Goal: Task Accomplishment & Management: Manage account settings

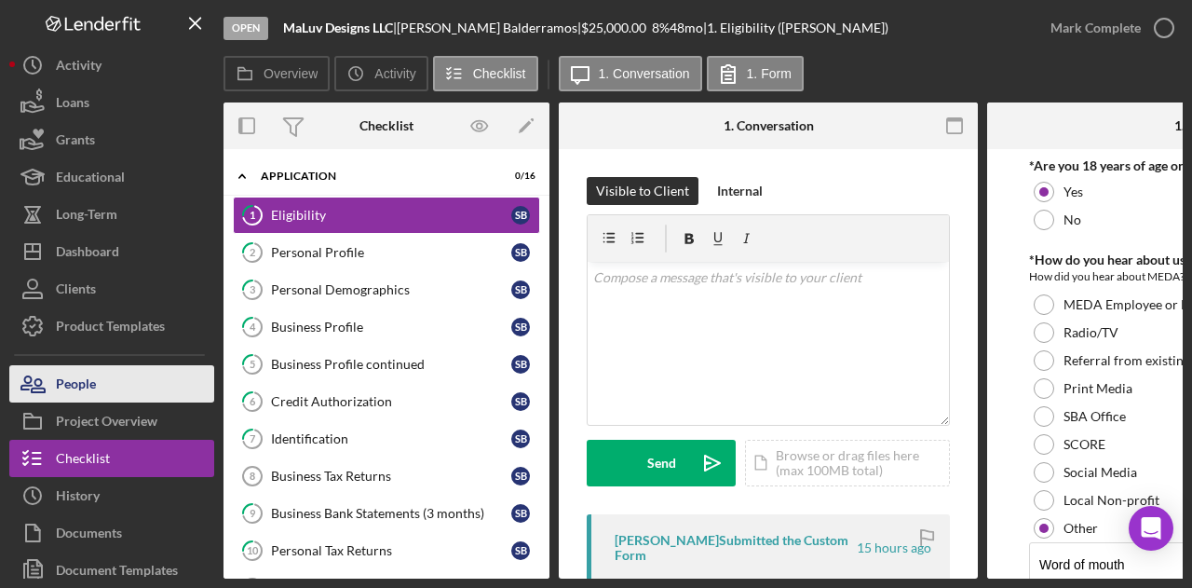
click at [111, 370] on button "People" at bounding box center [111, 383] width 205 height 37
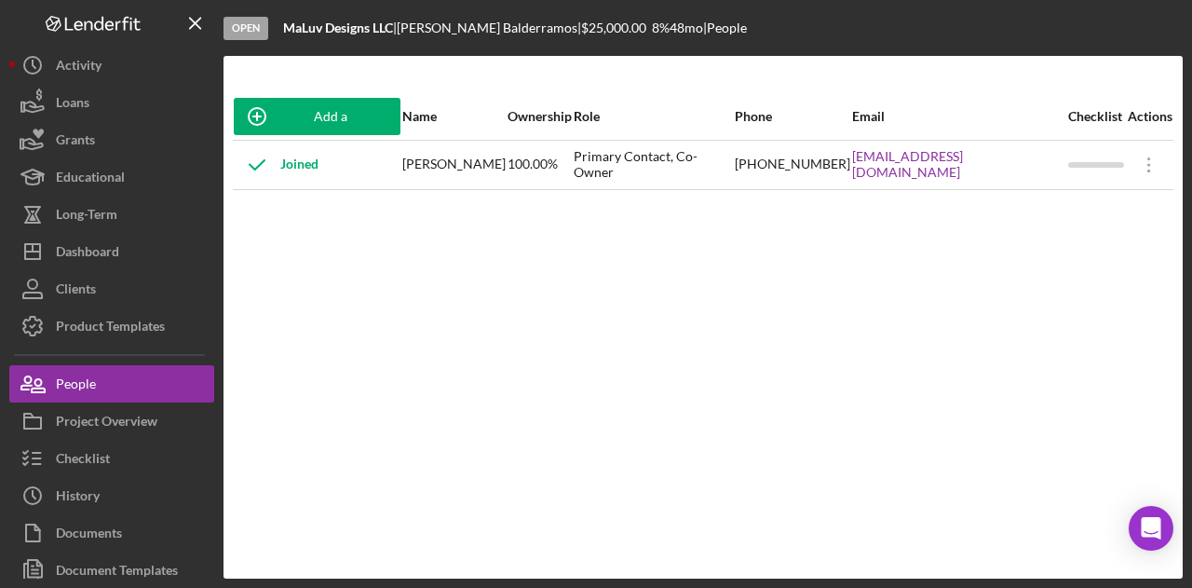
click at [423, 420] on div "Add a Participant Name Ownership Role Phone Email Checklist Actions Joined Shai…" at bounding box center [702, 317] width 959 height 448
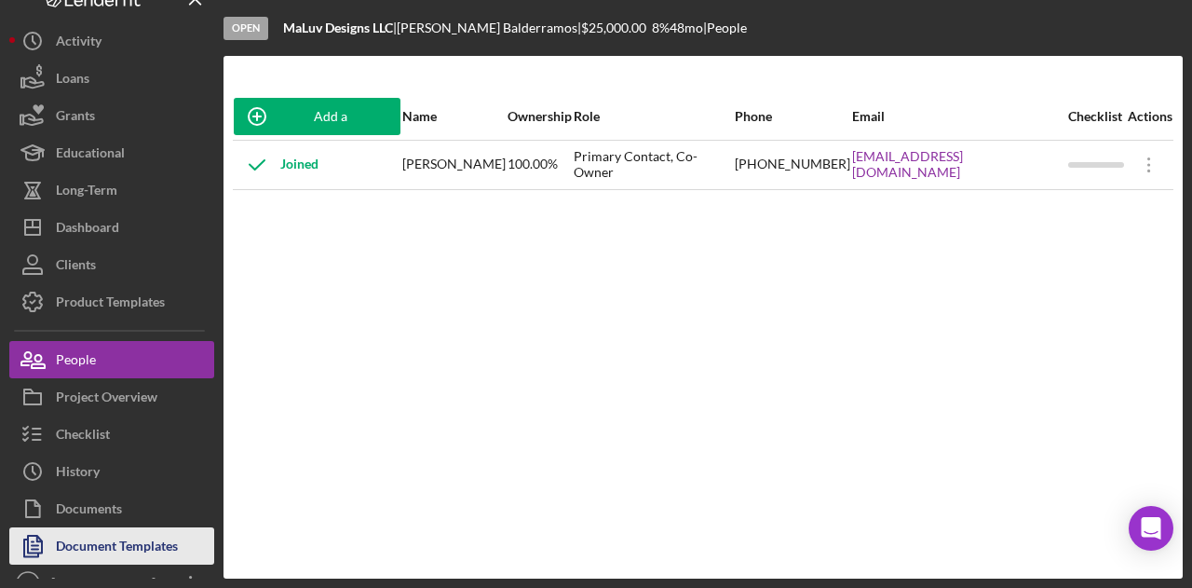
scroll to position [47, 0]
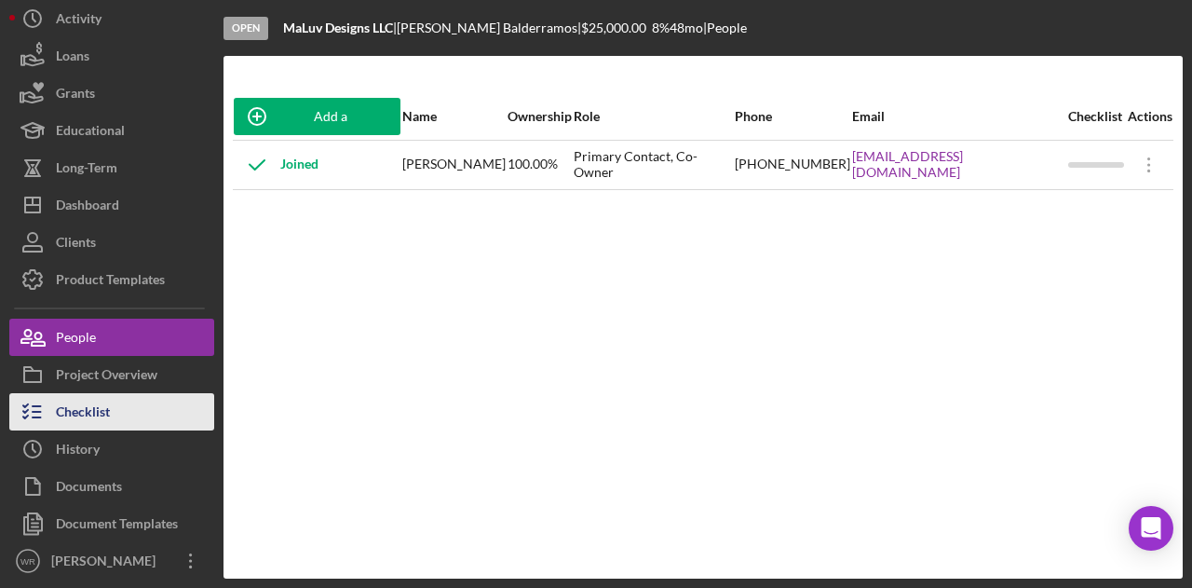
click at [148, 396] on button "Checklist" at bounding box center [111, 411] width 205 height 37
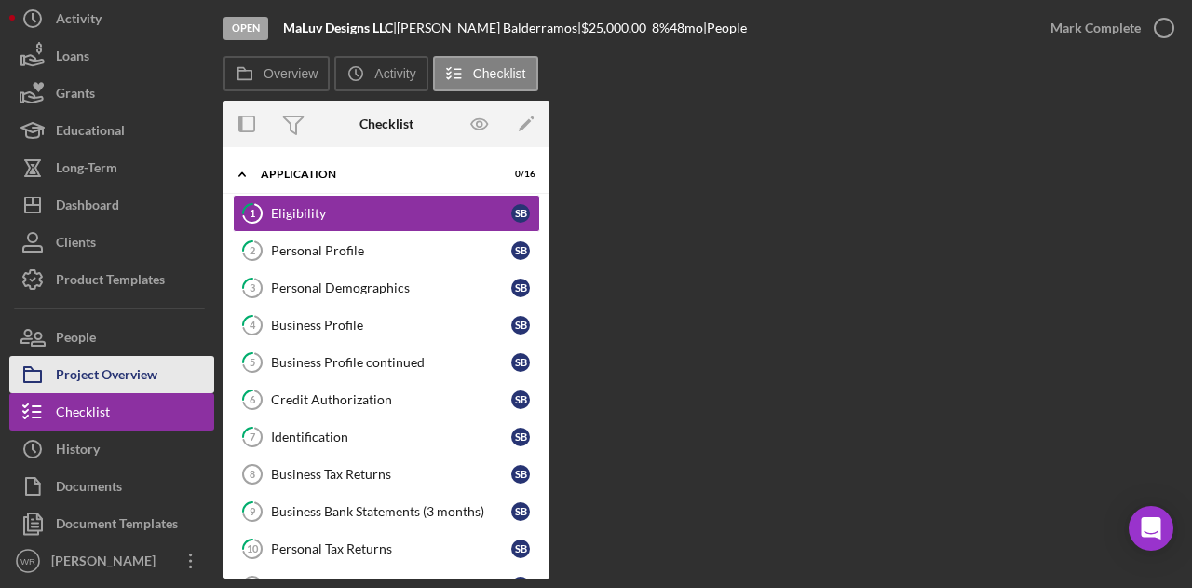
drag, startPoint x: 155, startPoint y: 381, endPoint x: 168, endPoint y: 373, distance: 15.0
click at [155, 380] on div "Project Overview" at bounding box center [107, 377] width 102 height 42
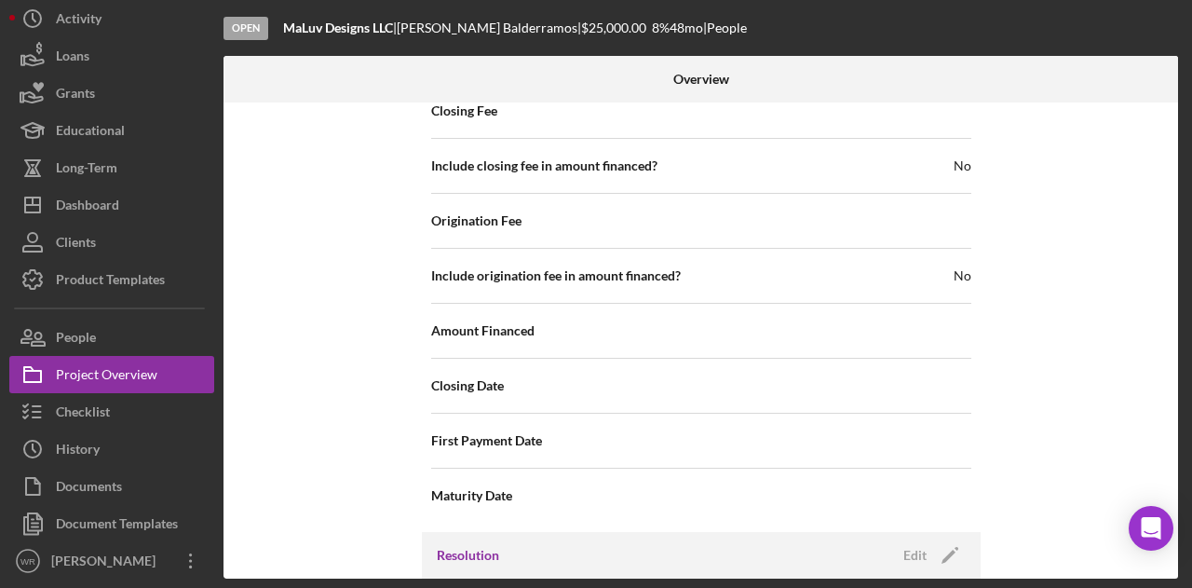
scroll to position [2146, 0]
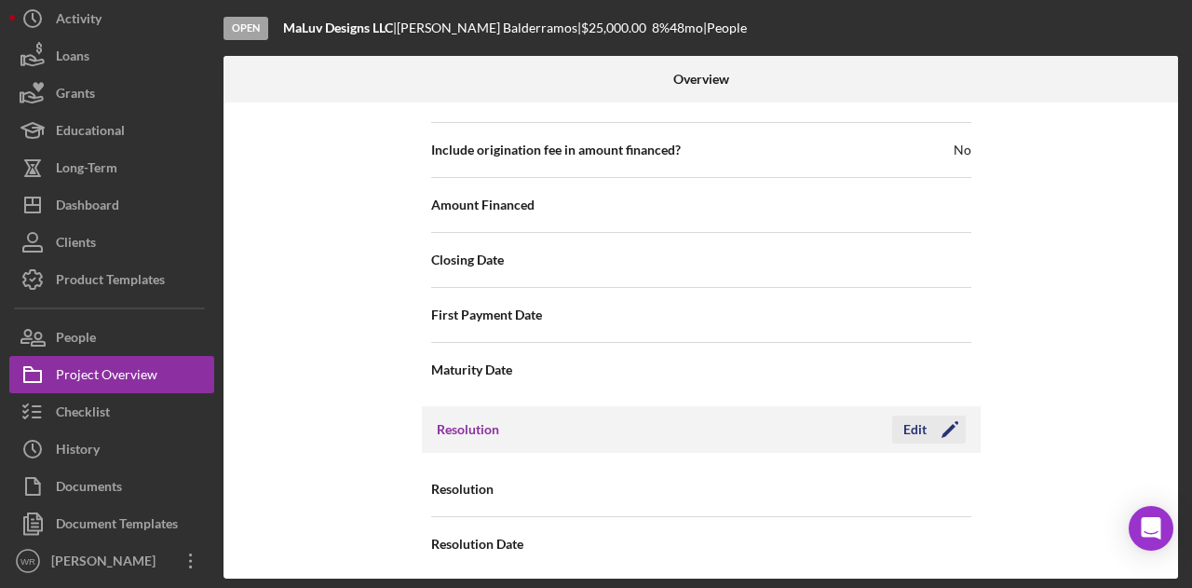
click at [957, 416] on icon "Icon/Edit" at bounding box center [950, 429] width 47 height 47
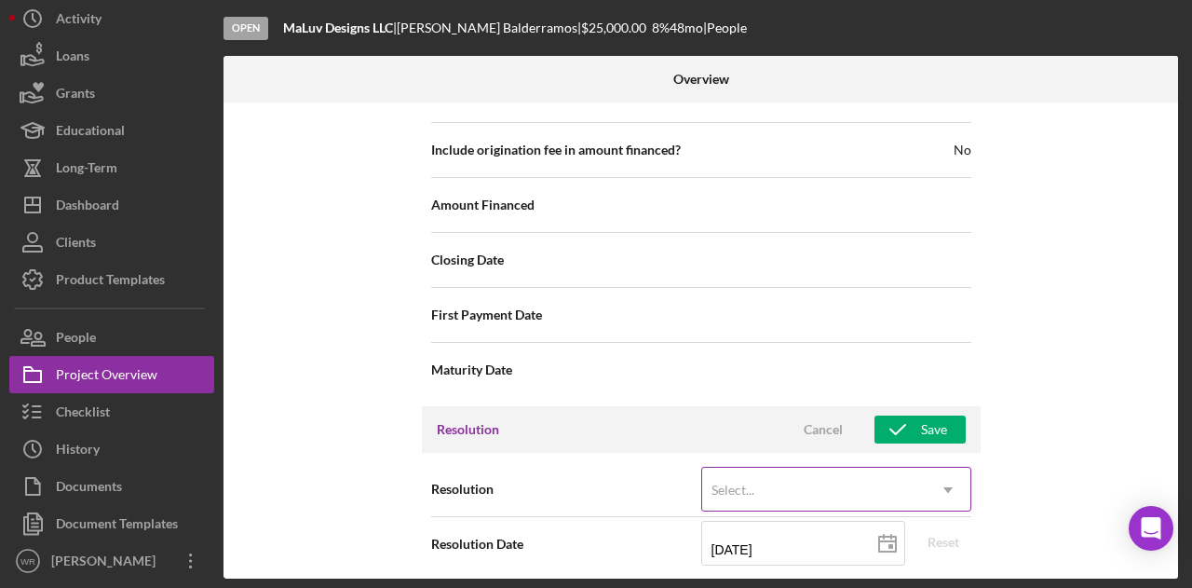
click at [871, 468] on div "Select..." at bounding box center [813, 489] width 223 height 43
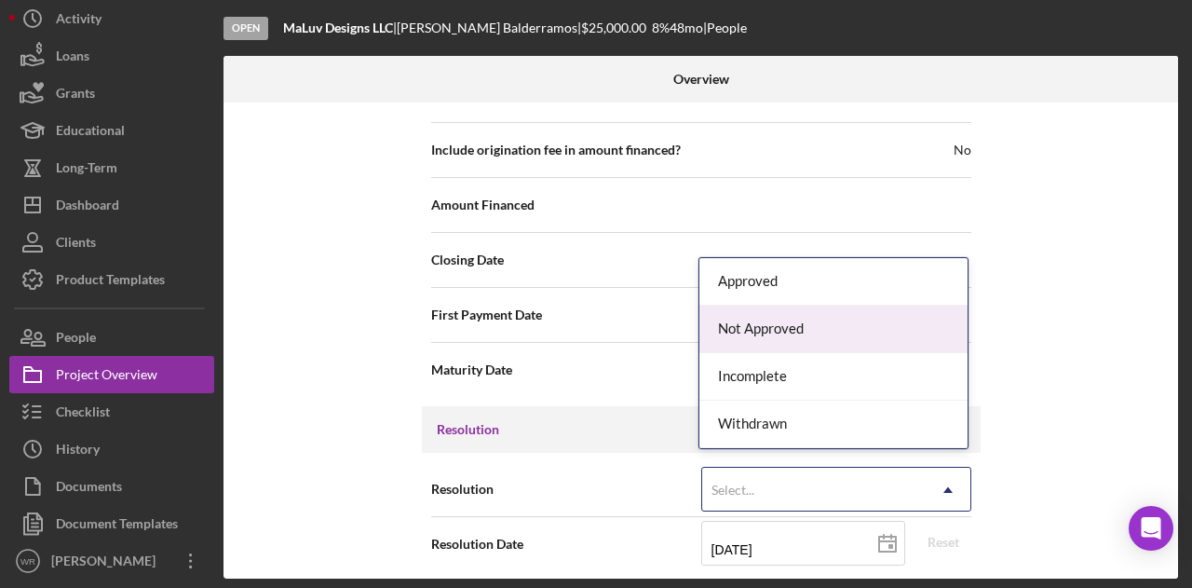
click at [816, 333] on div "Not Approved" at bounding box center [833, 328] width 268 height 47
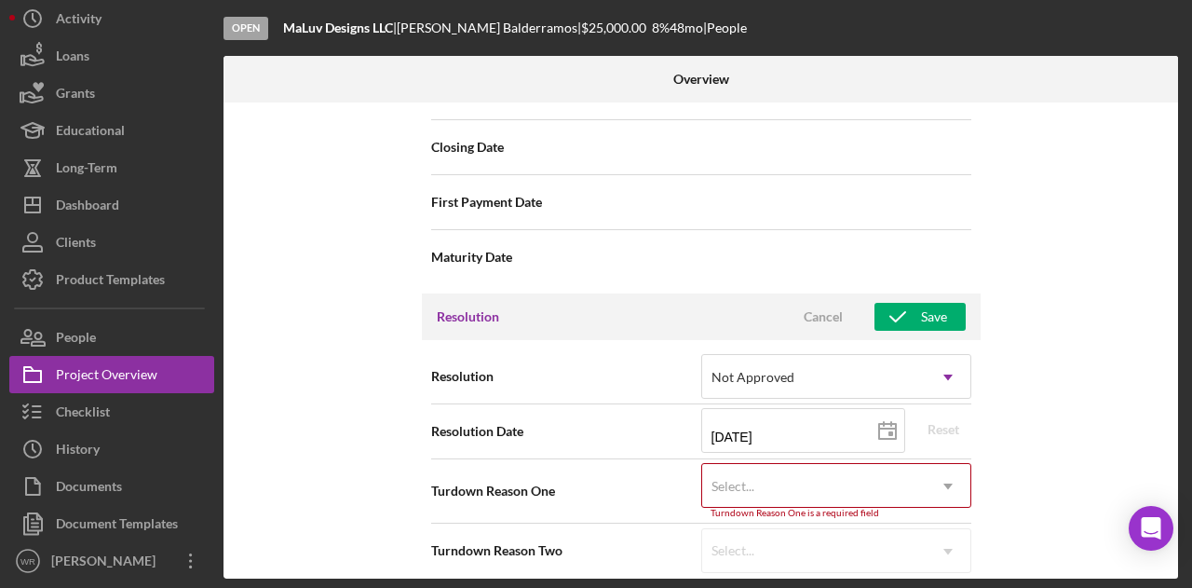
scroll to position [2265, 0]
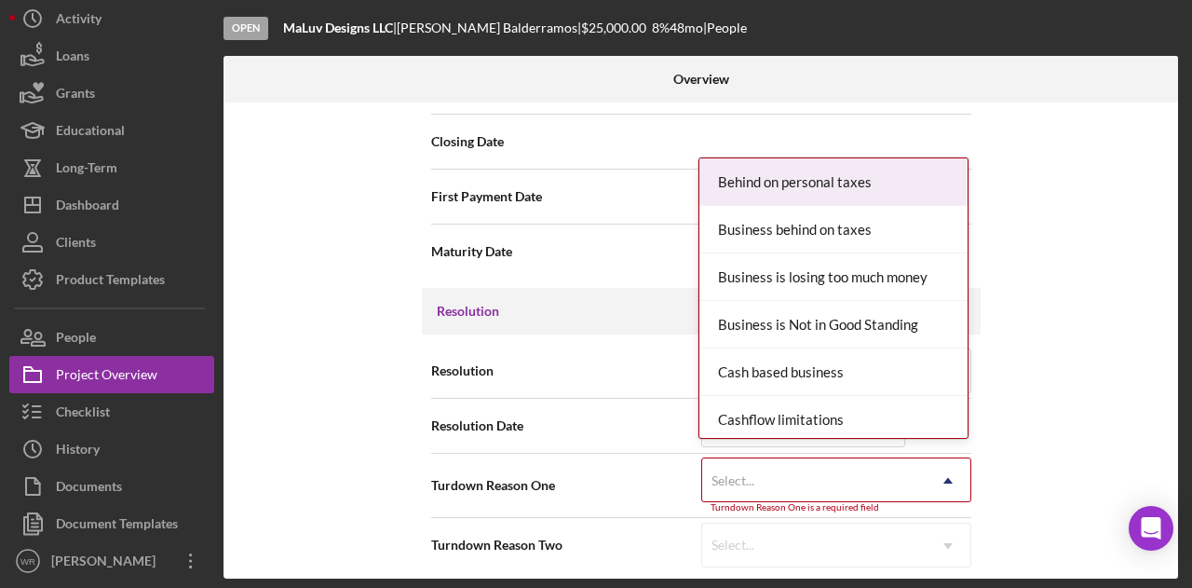
click at [915, 477] on div "Select..." at bounding box center [813, 480] width 223 height 43
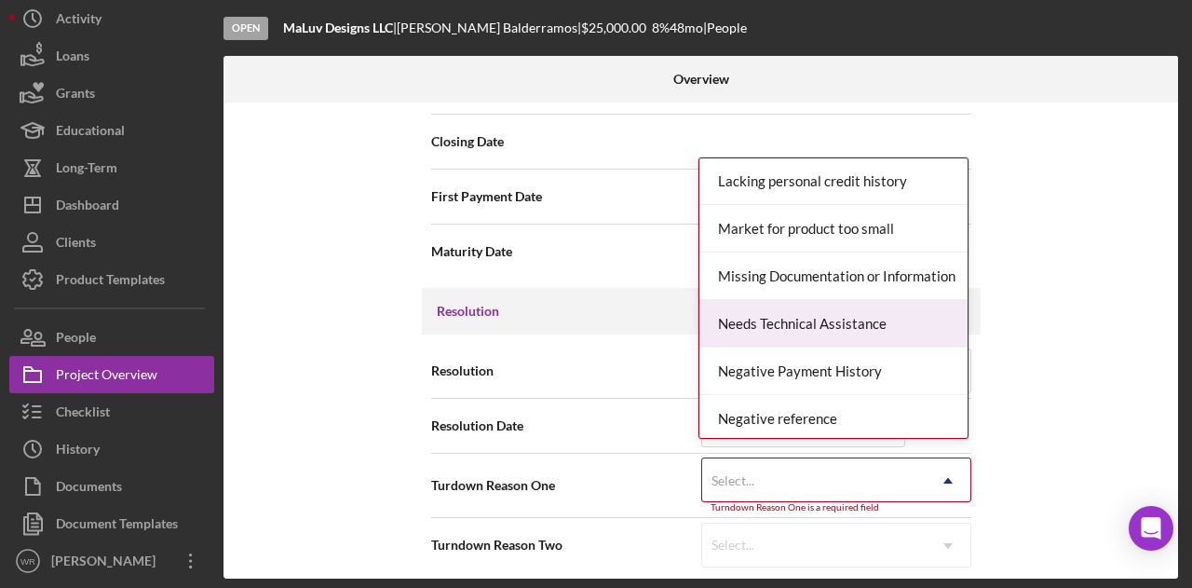
scroll to position [1117, 0]
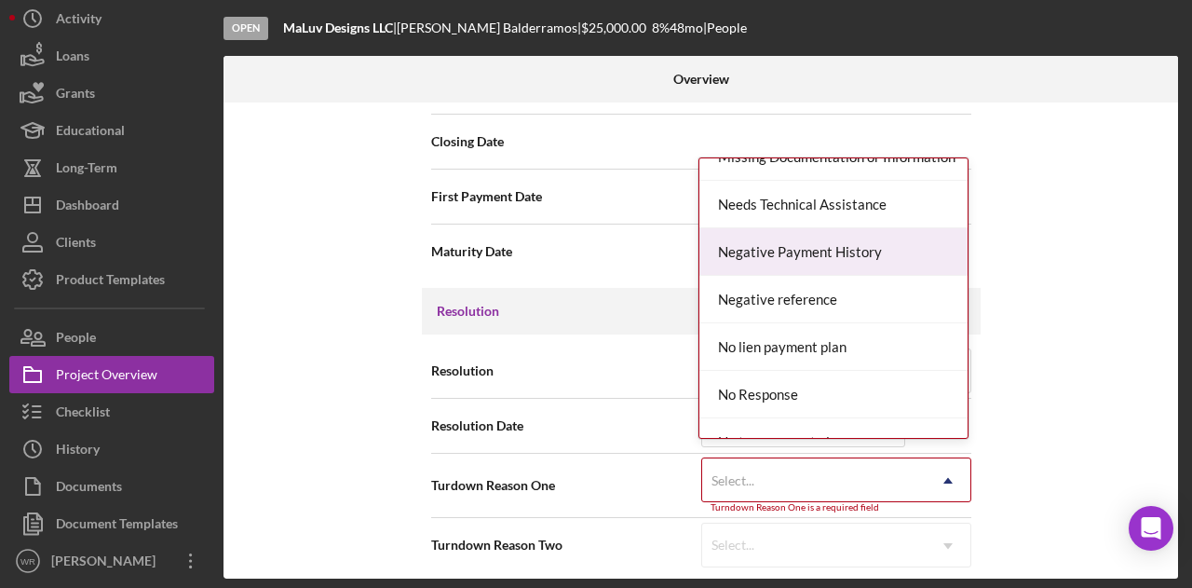
click at [825, 256] on div "Negative Payment History" at bounding box center [833, 251] width 268 height 47
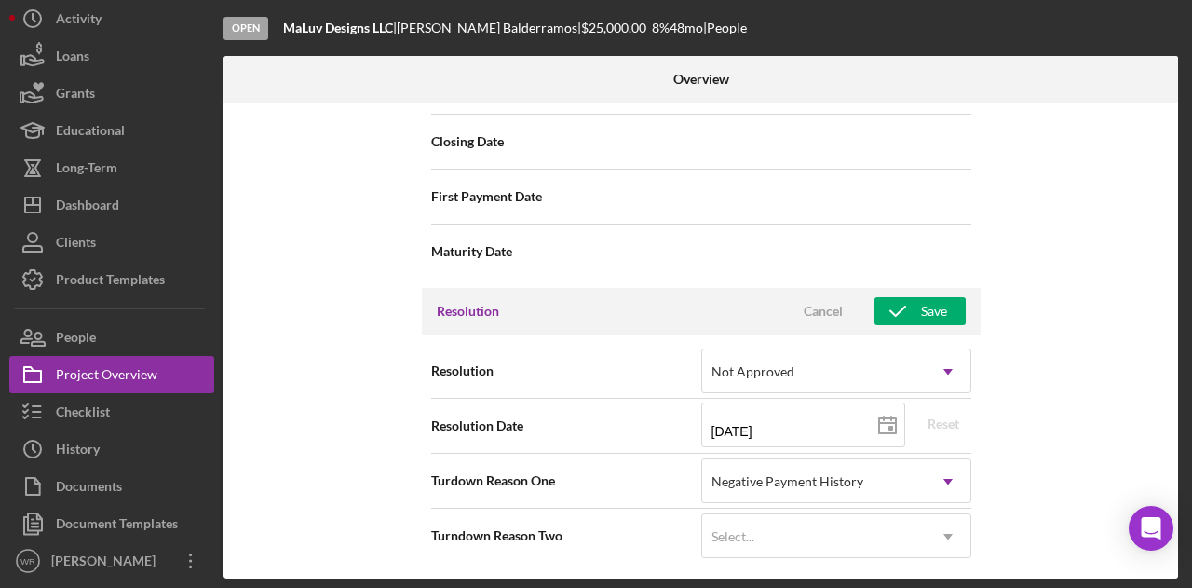
scroll to position [2255, 0]
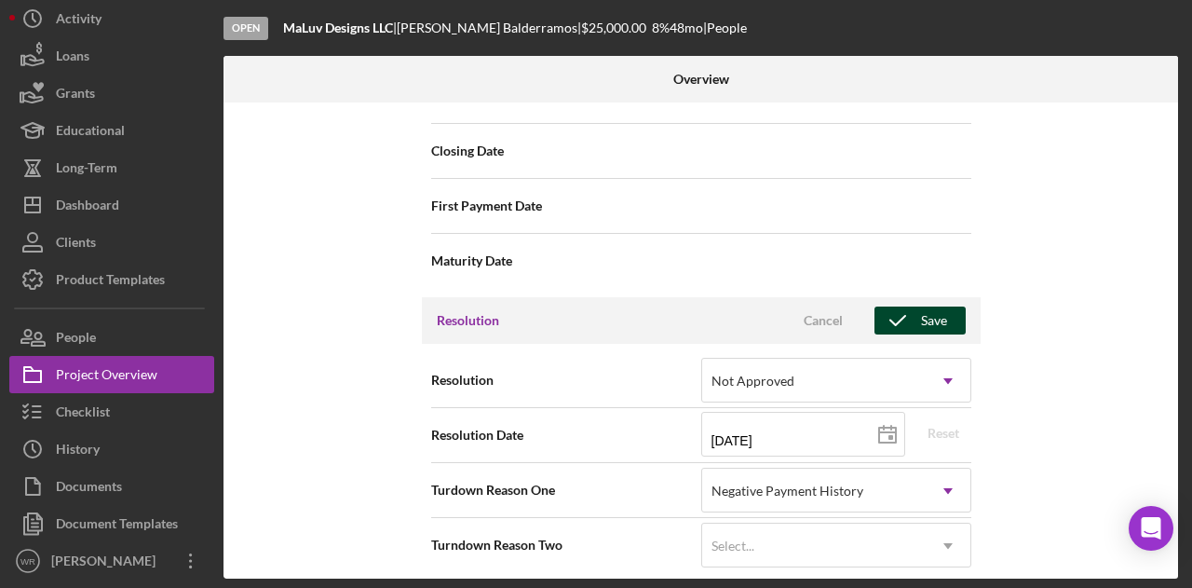
click at [900, 319] on icon "button" at bounding box center [897, 320] width 47 height 47
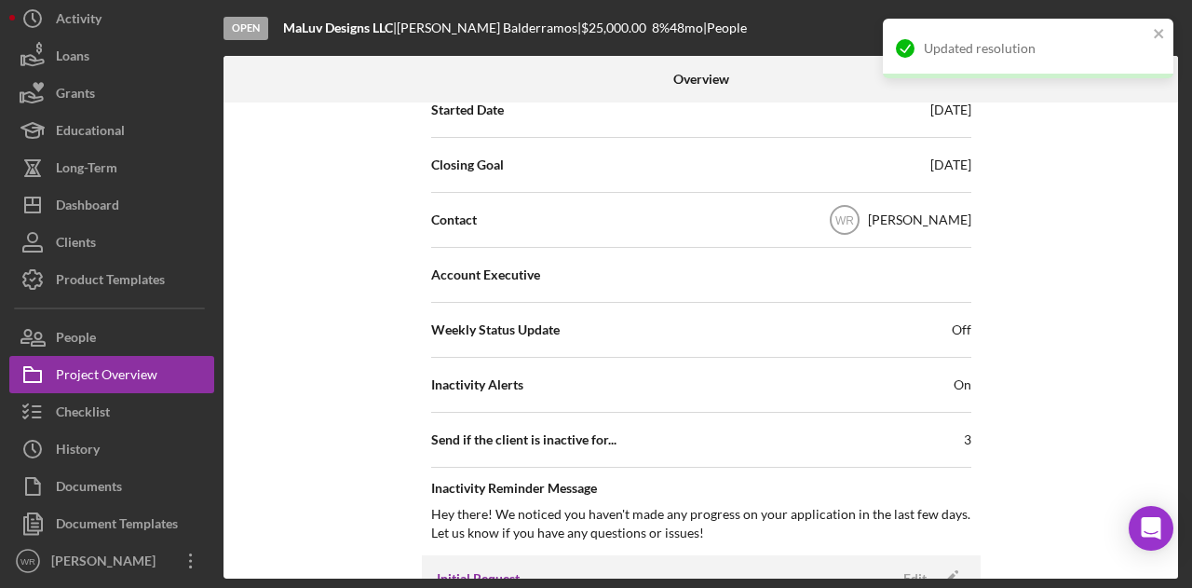
scroll to position [0, 0]
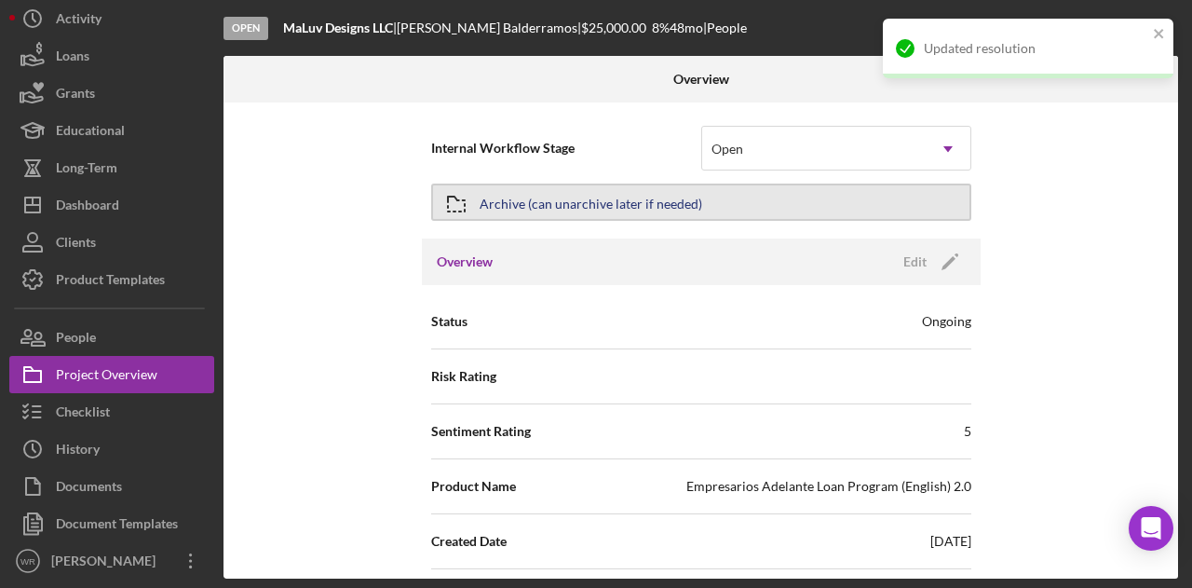
click at [755, 211] on button "Archive (can unarchive later if needed)" at bounding box center [701, 201] width 540 height 37
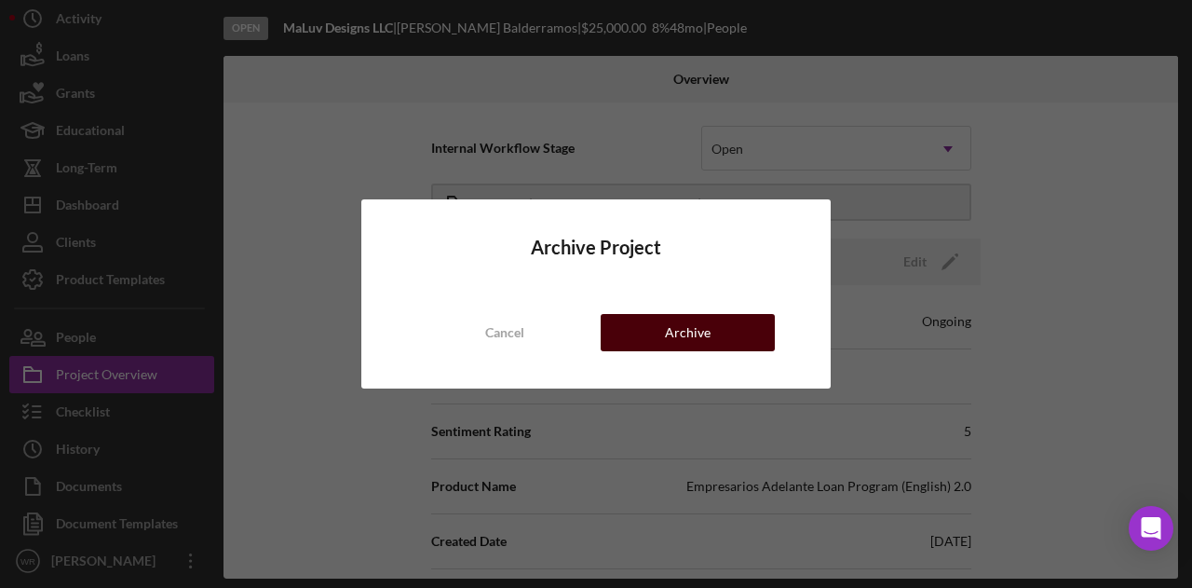
click at [724, 319] on button "Archive" at bounding box center [688, 332] width 174 height 37
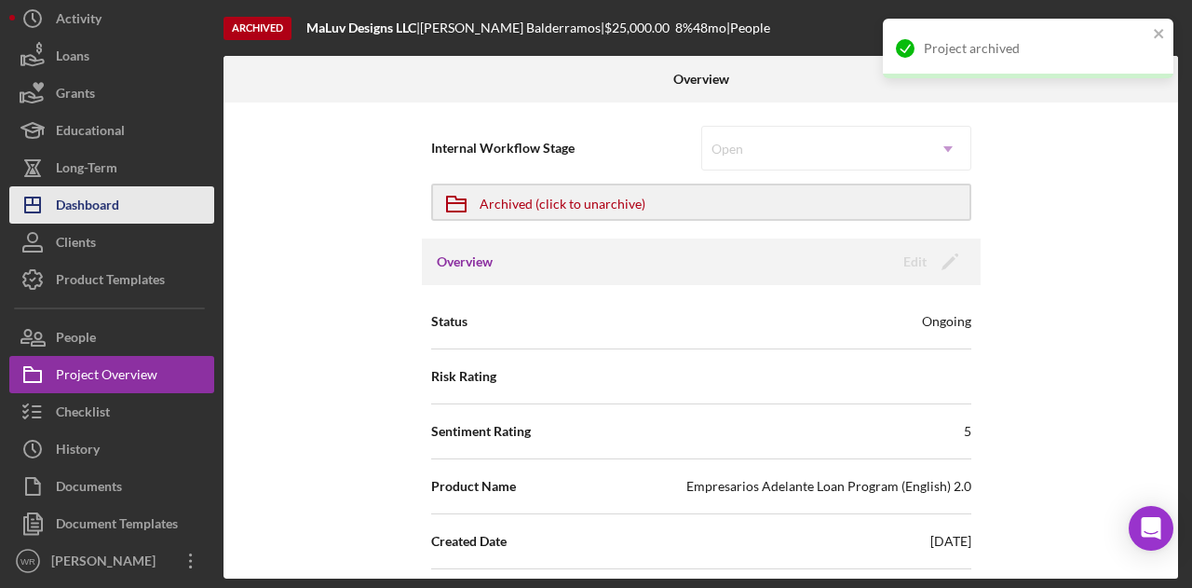
click at [110, 210] on div "Dashboard" at bounding box center [87, 207] width 63 height 42
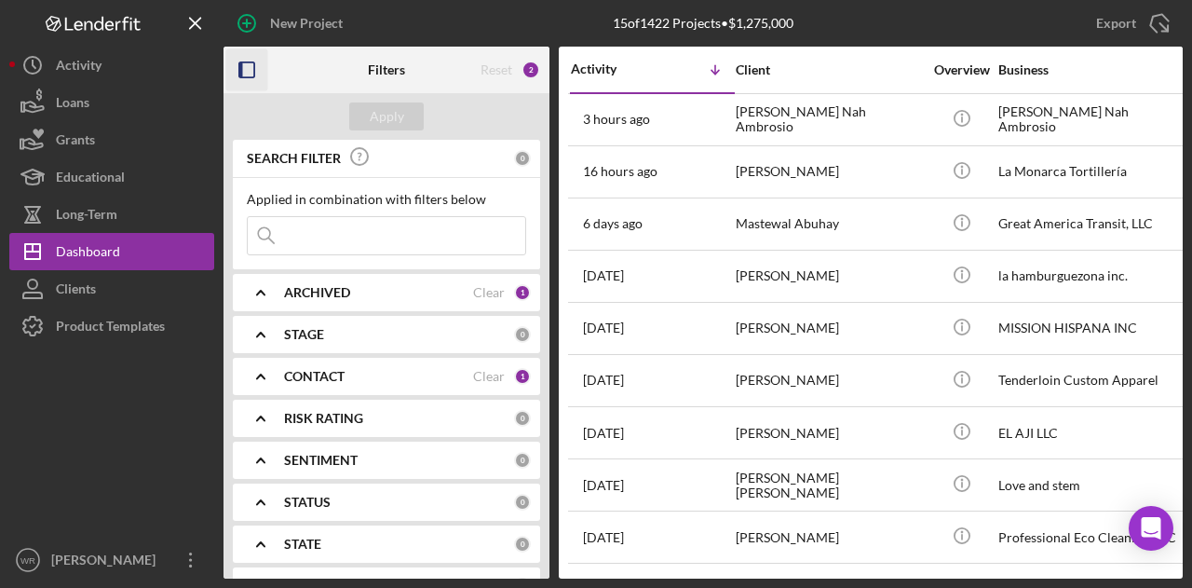
click at [248, 72] on icon "button" at bounding box center [247, 70] width 42 height 42
click at [242, 74] on icon "button" at bounding box center [247, 70] width 42 height 42
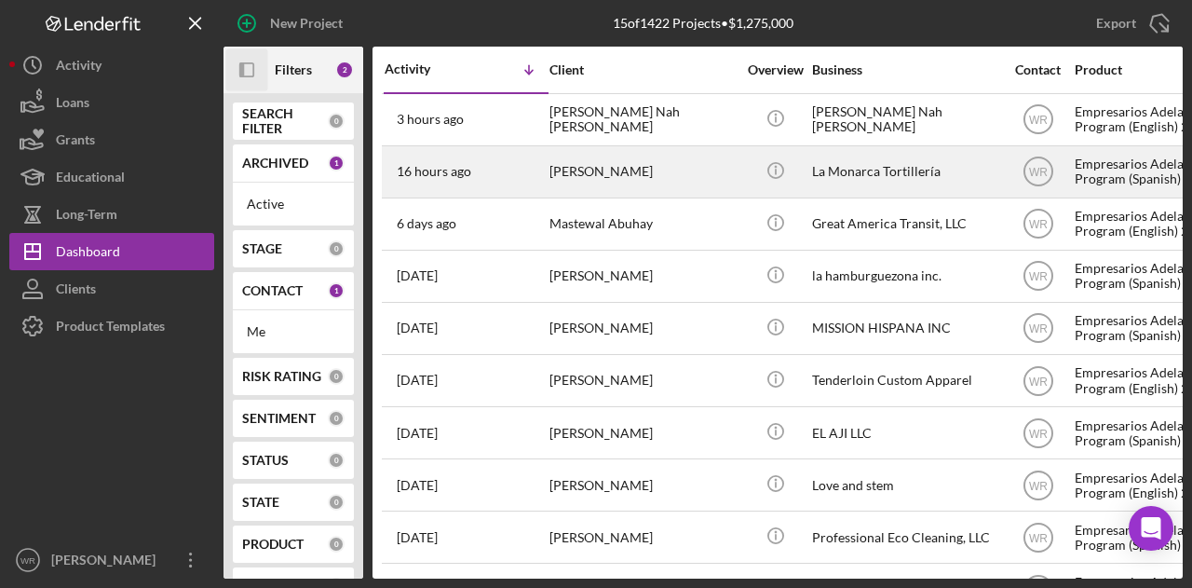
click at [489, 159] on div "16 hours ago Juan Murillo Cruz" at bounding box center [466, 171] width 163 height 49
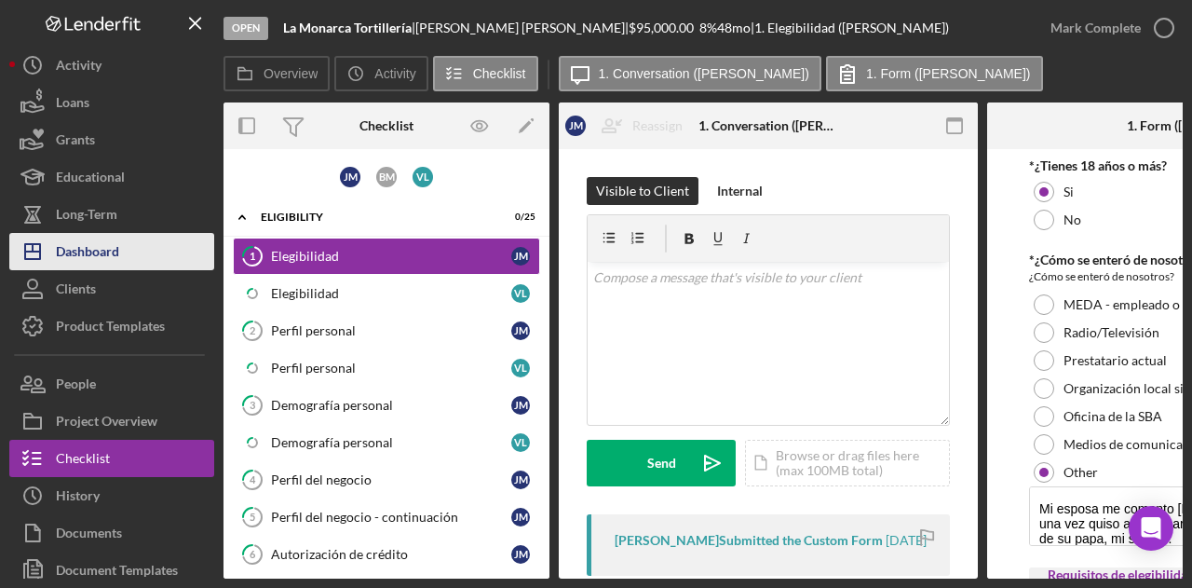
click at [149, 243] on button "Icon/Dashboard Dashboard" at bounding box center [111, 251] width 205 height 37
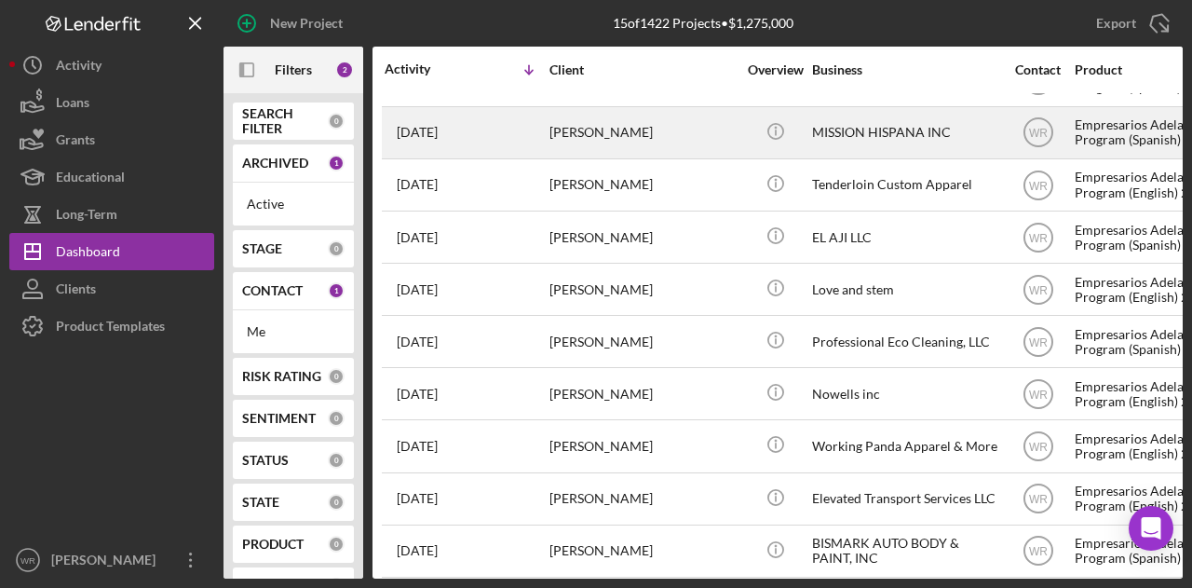
scroll to position [313, 0]
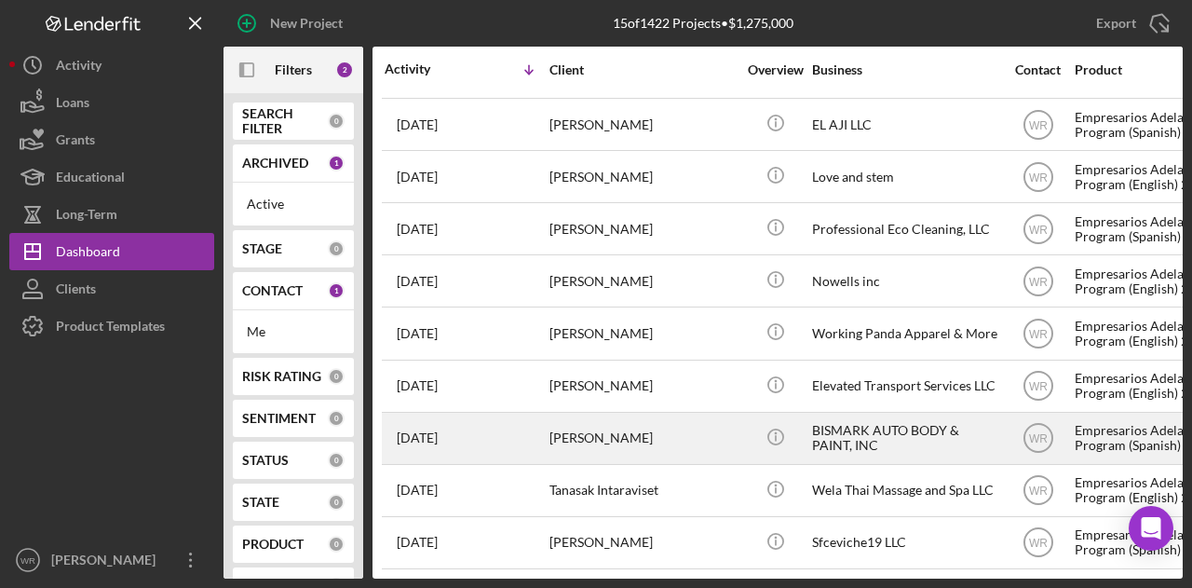
click at [619, 419] on div "[PERSON_NAME]" at bounding box center [642, 437] width 186 height 49
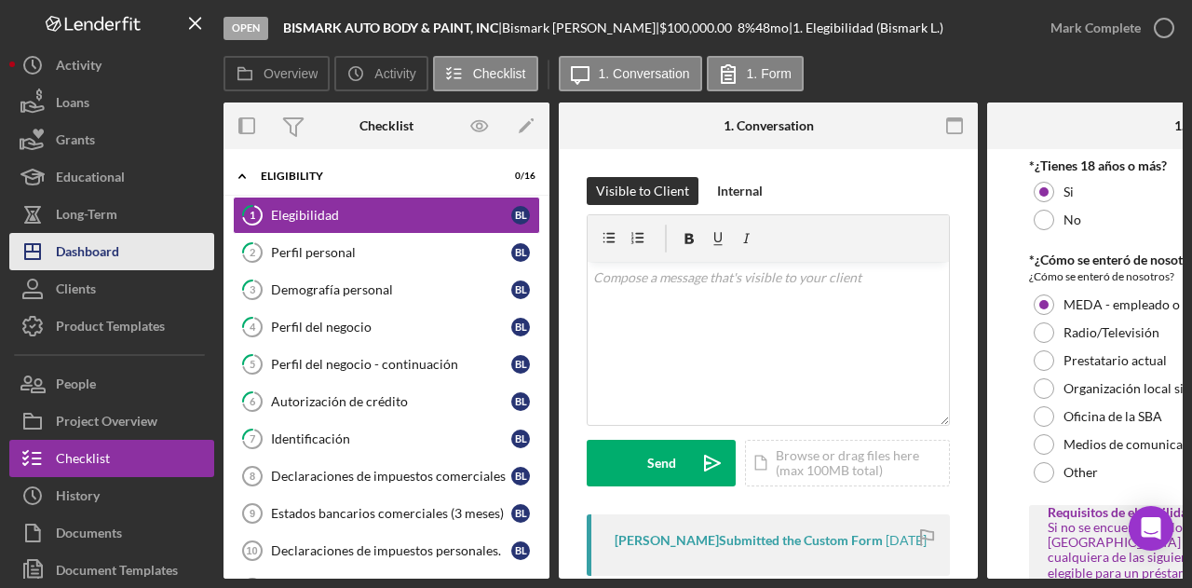
click at [109, 241] on div "Dashboard" at bounding box center [87, 254] width 63 height 42
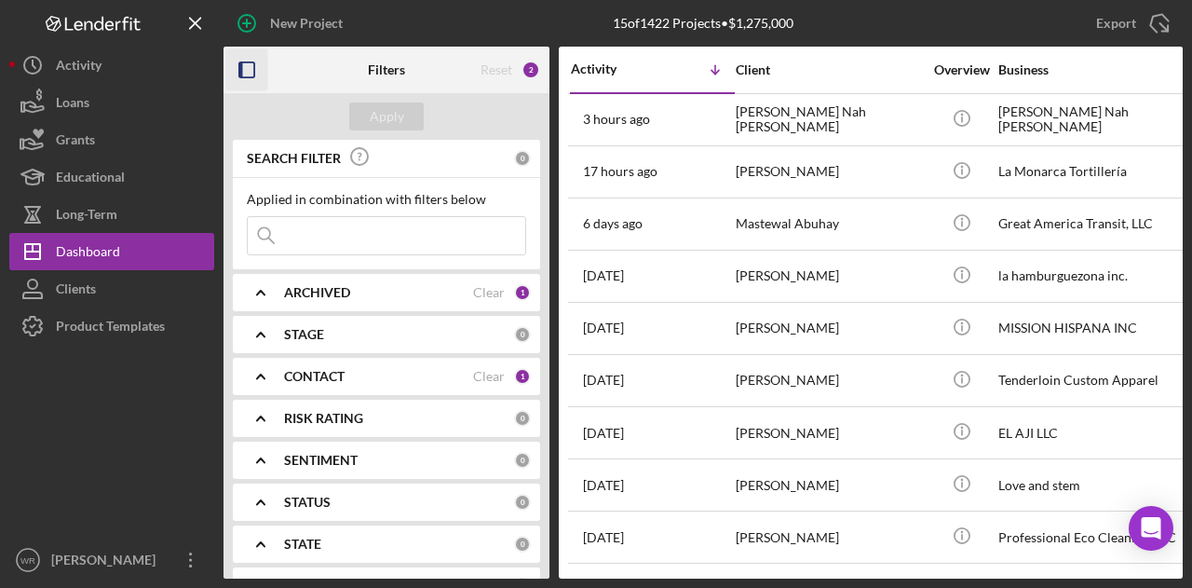
click at [250, 75] on icon "button" at bounding box center [247, 70] width 42 height 42
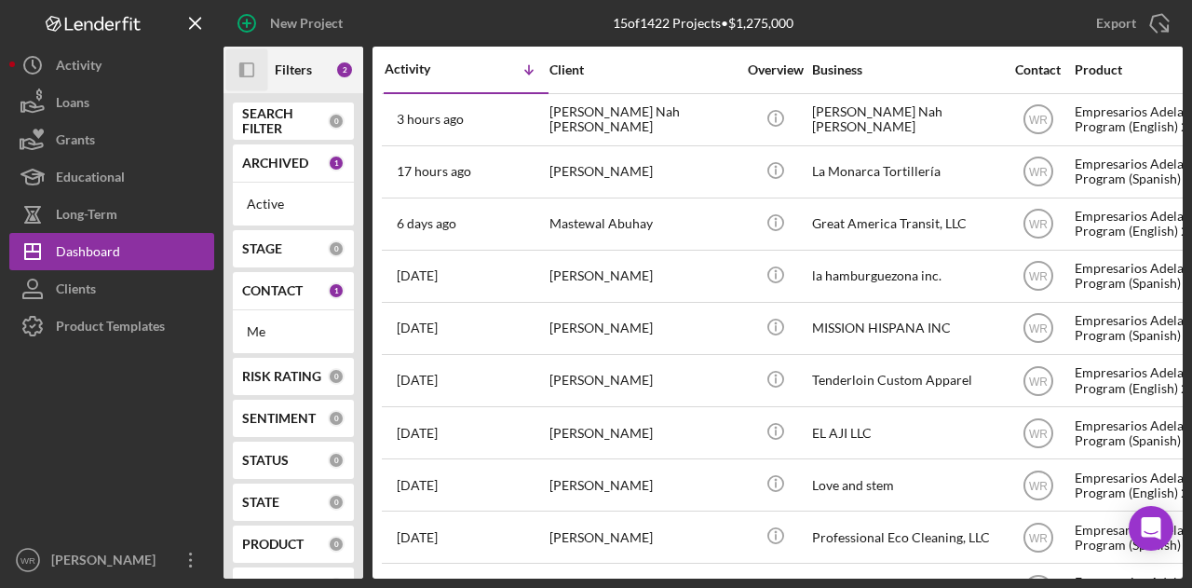
scroll to position [0, 375]
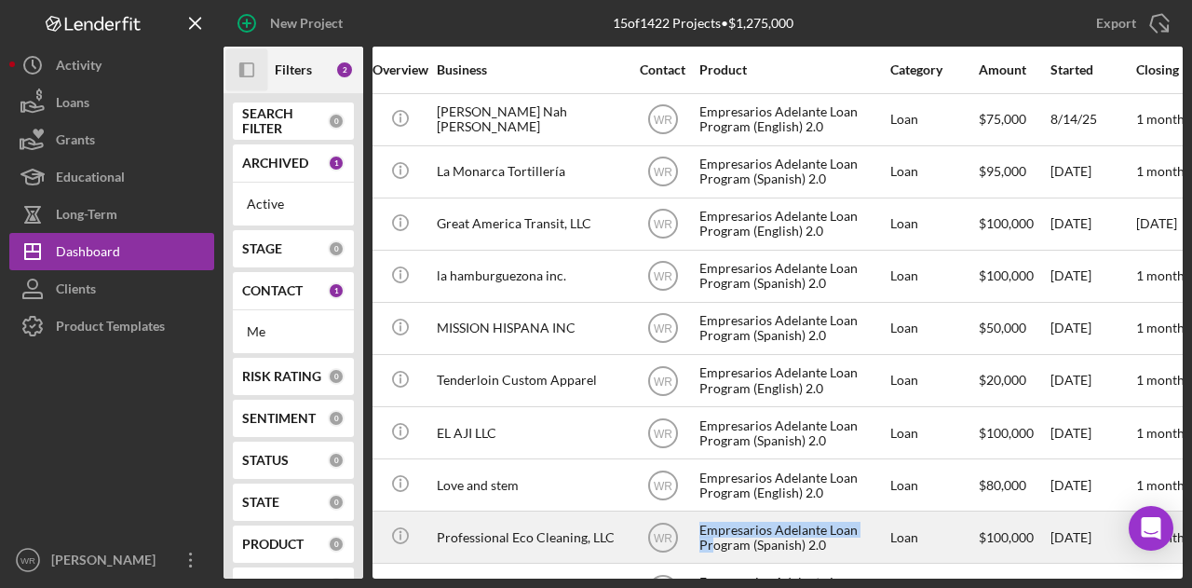
drag, startPoint x: 695, startPoint y: 547, endPoint x: 711, endPoint y: 545, distance: 16.9
click at [711, 545] on tr "2 weeks ago Anahi Rojas Anahi Rojas Icon/Info Professional Eco Cleaning, LLC WR…" at bounding box center [1111, 537] width 2208 height 52
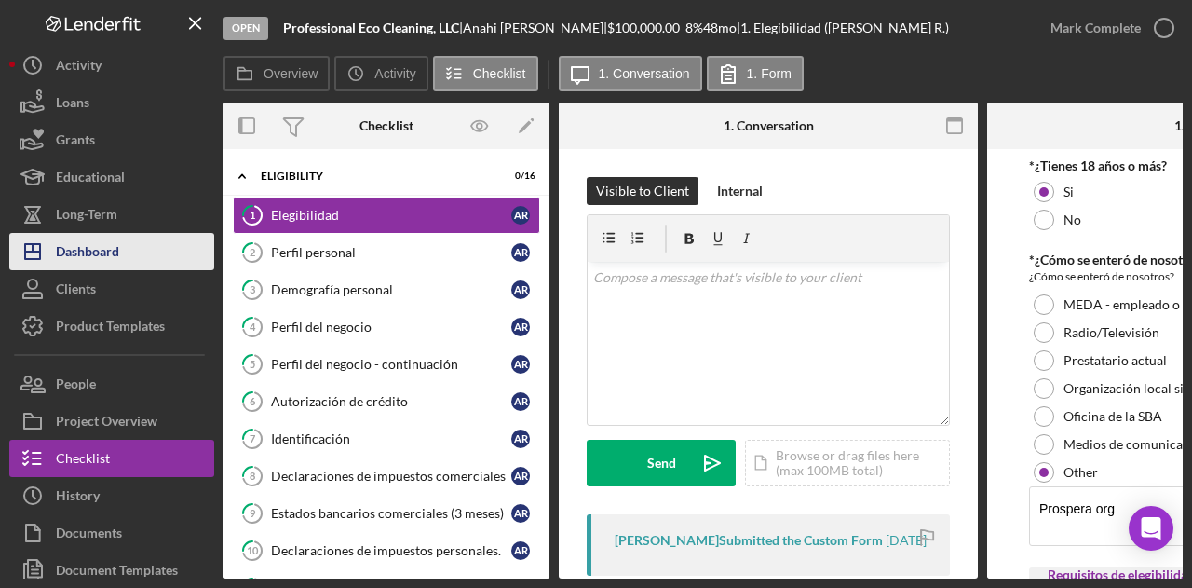
click at [154, 250] on button "Icon/Dashboard Dashboard" at bounding box center [111, 251] width 205 height 37
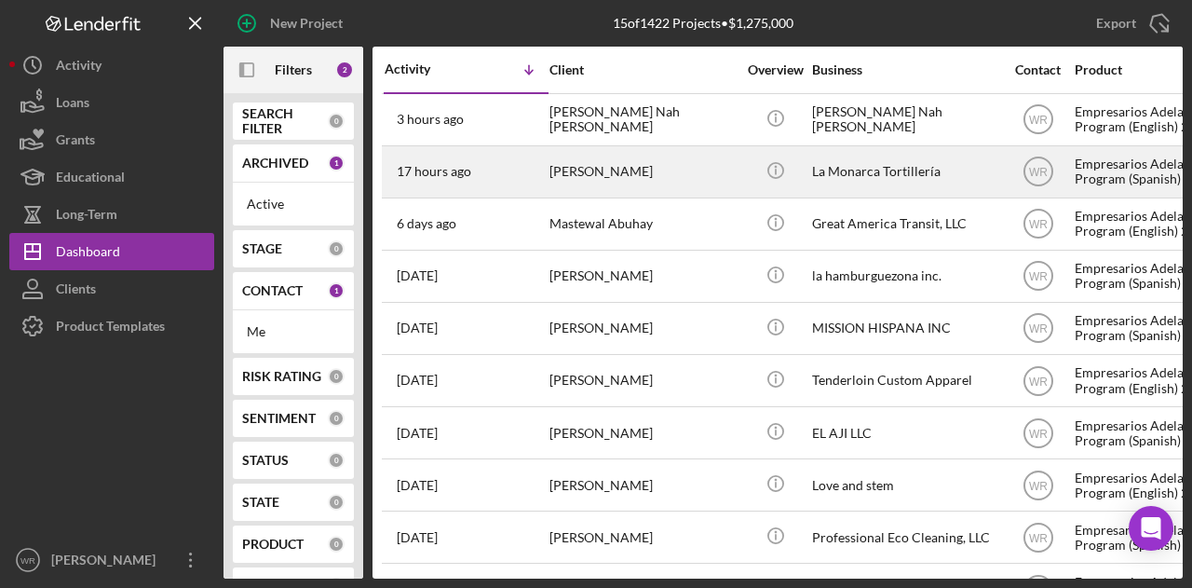
click at [624, 174] on div "[PERSON_NAME]" at bounding box center [642, 171] width 186 height 49
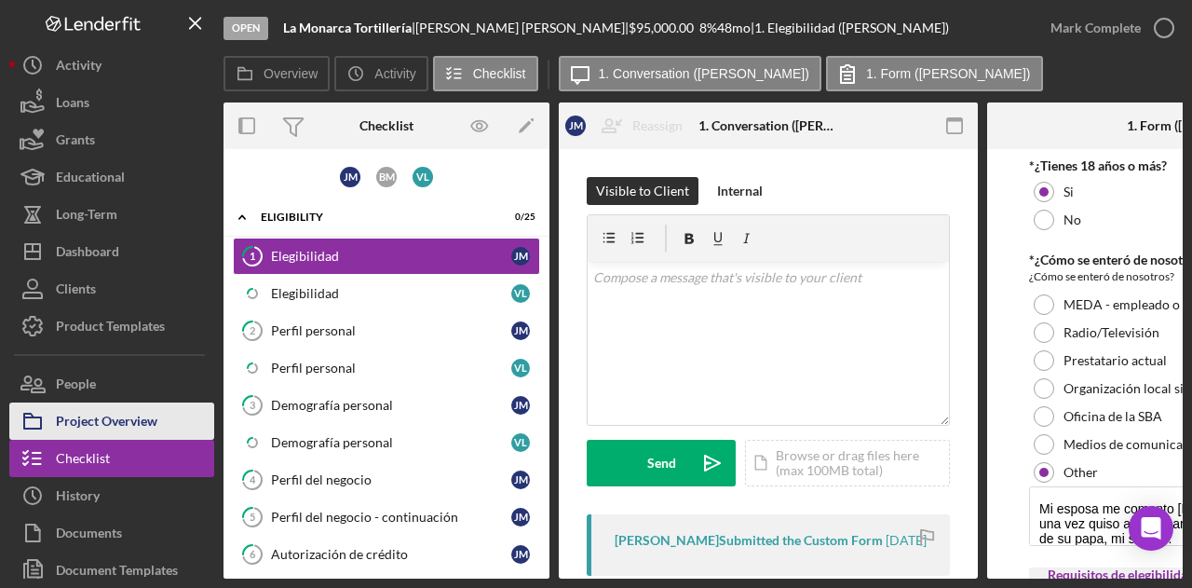
click at [117, 431] on div "Project Overview" at bounding box center [107, 423] width 102 height 42
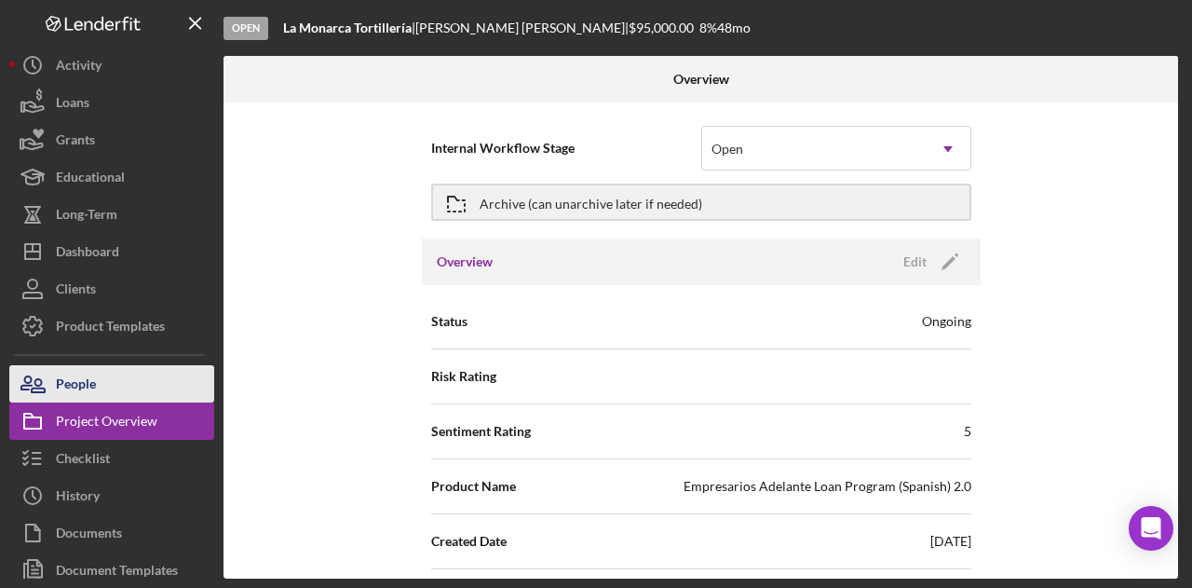
click at [121, 398] on button "People" at bounding box center [111, 383] width 205 height 37
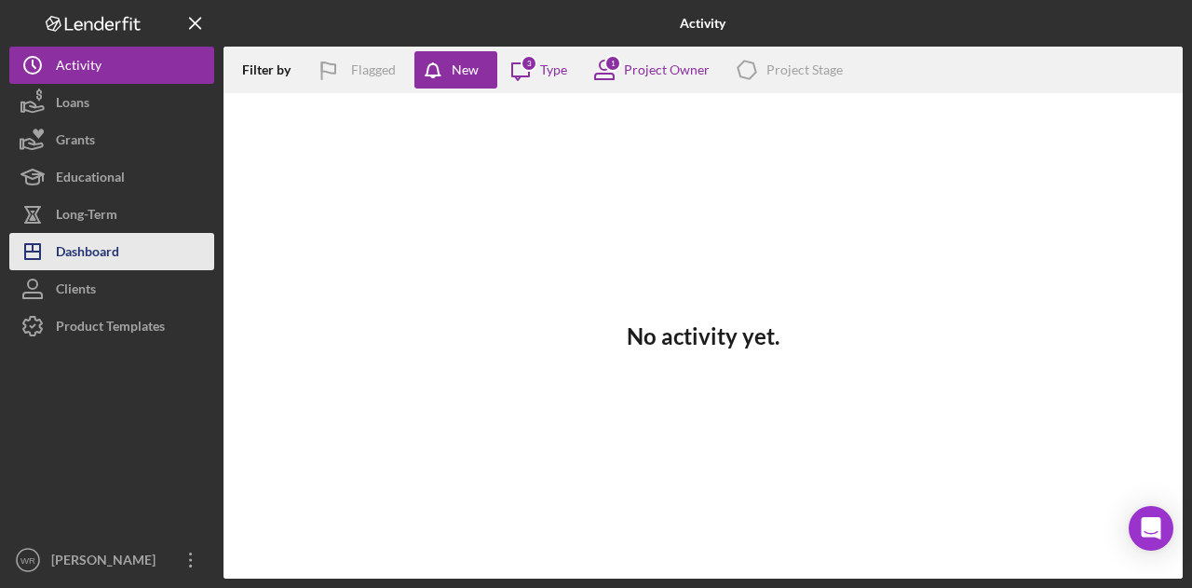
click at [107, 235] on div "Dashboard" at bounding box center [87, 254] width 63 height 42
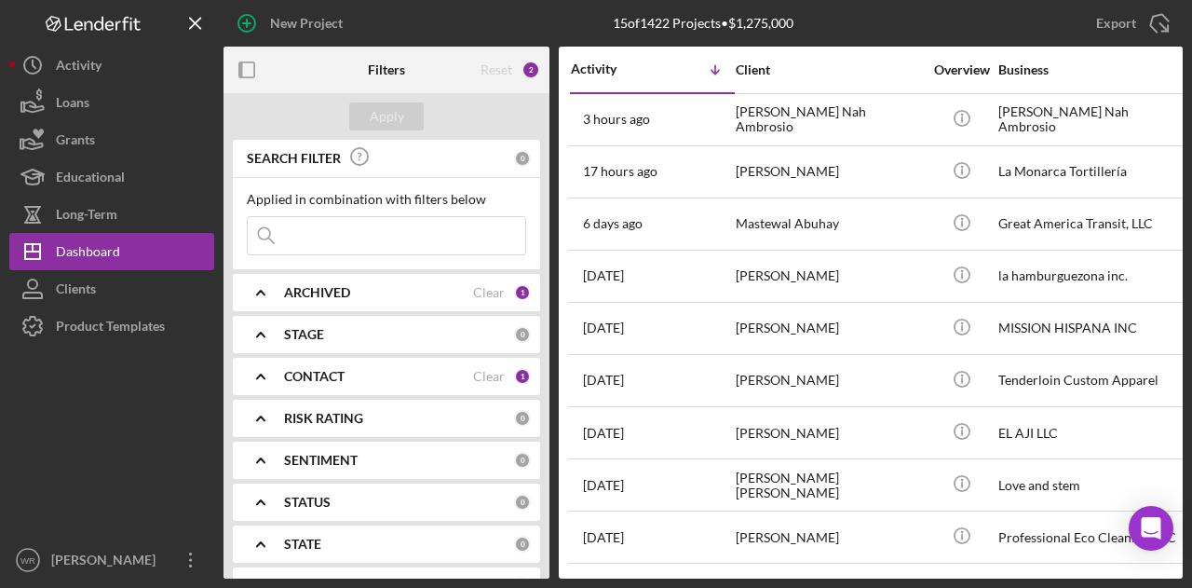
click at [242, 67] on icon "button" at bounding box center [247, 70] width 42 height 42
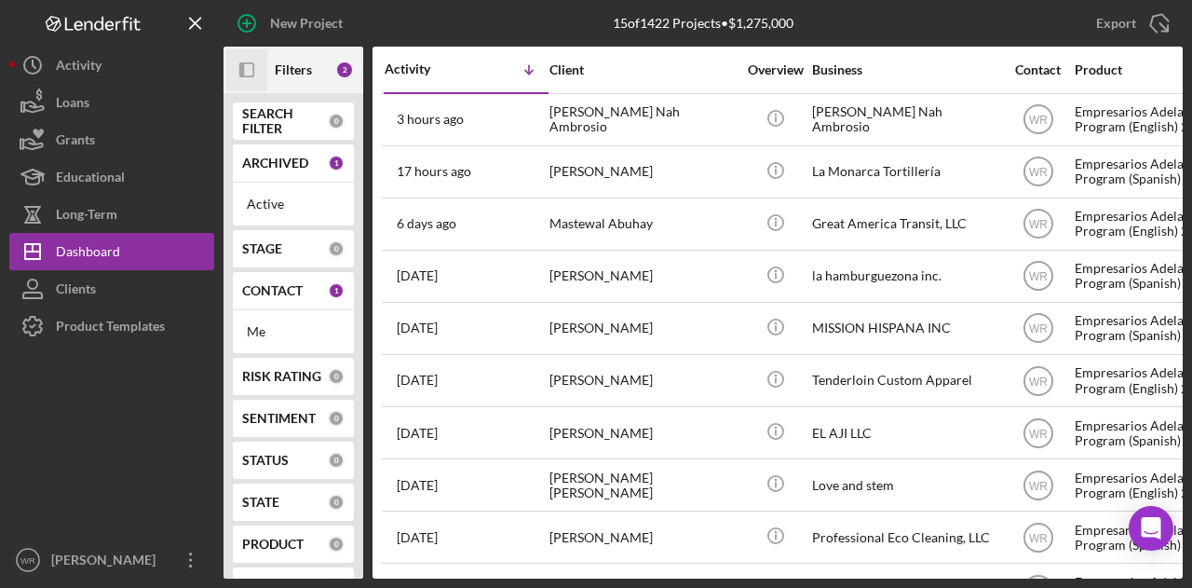
click at [251, 70] on icon "Icon/Panel Side Expand" at bounding box center [247, 70] width 42 height 42
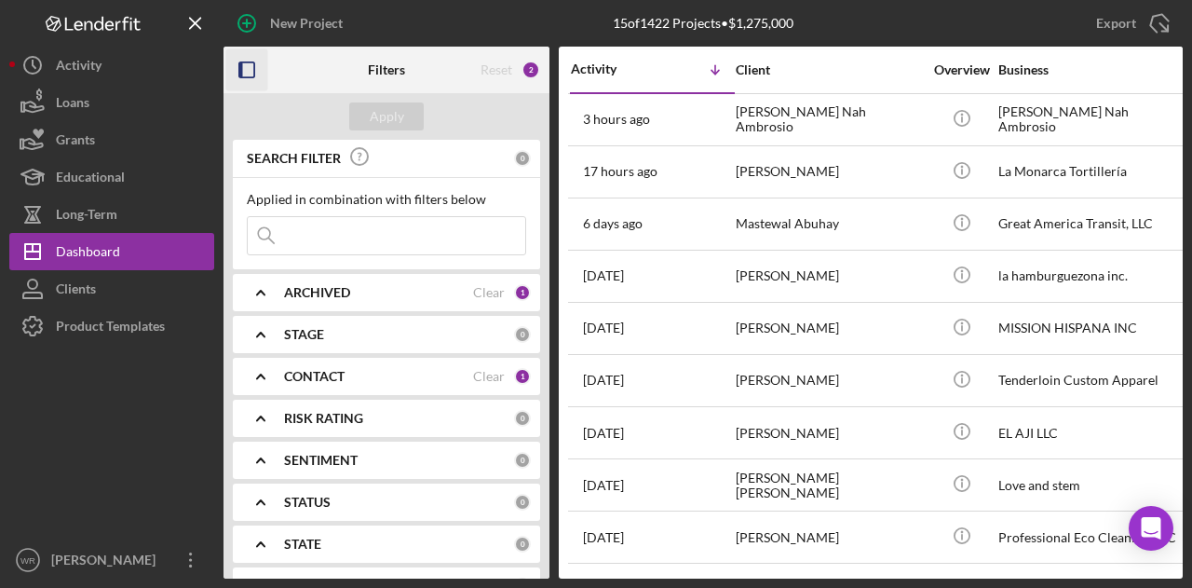
click at [325, 287] on b "ARCHIVED" at bounding box center [317, 292] width 66 height 15
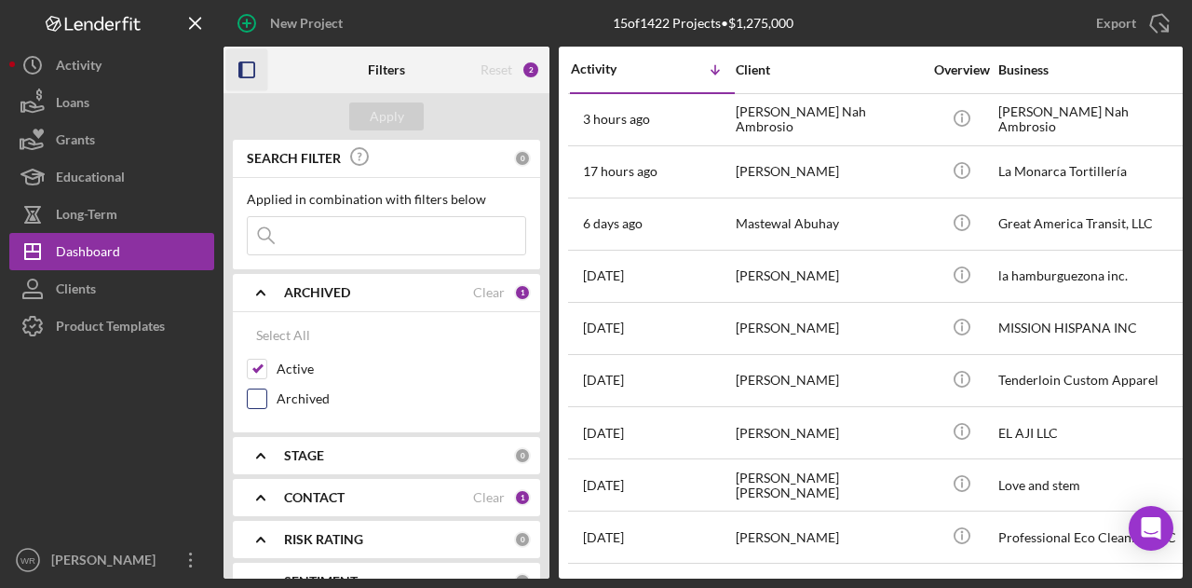
click at [270, 398] on div "Archived" at bounding box center [386, 403] width 279 height 30
click at [260, 389] on input "Archived" at bounding box center [257, 398] width 19 height 19
checkbox input "true"
click at [266, 372] on div at bounding box center [257, 369] width 20 height 20
click at [264, 362] on input "Active" at bounding box center [257, 368] width 19 height 19
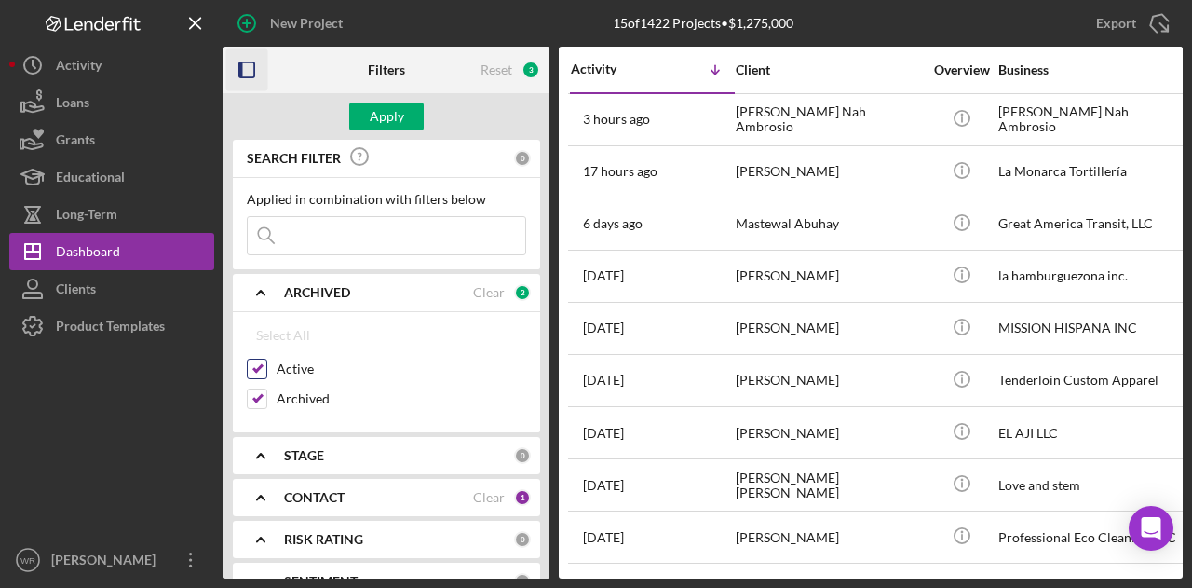
checkbox input "false"
click at [391, 115] on div "Apply" at bounding box center [387, 116] width 34 height 28
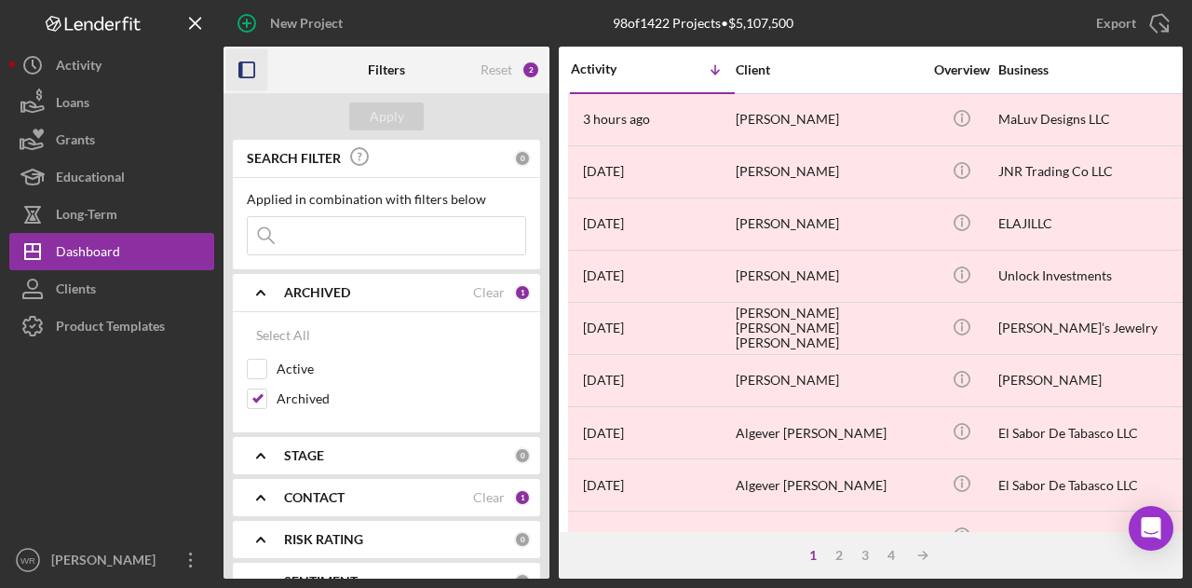
click at [241, 70] on rect "button" at bounding box center [241, 69] width 4 height 15
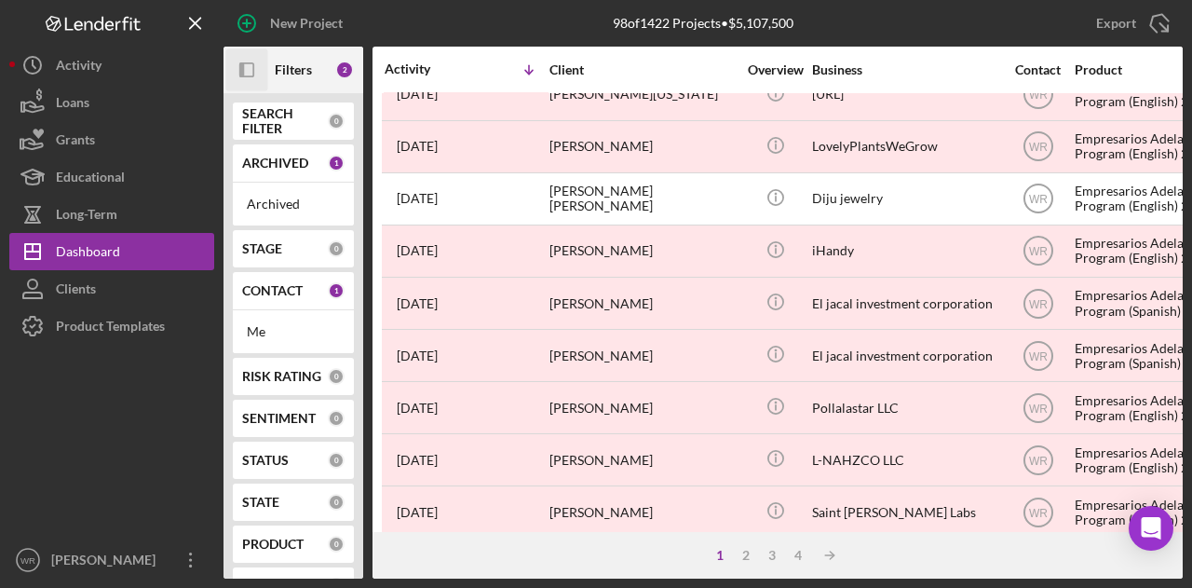
scroll to position [745, 0]
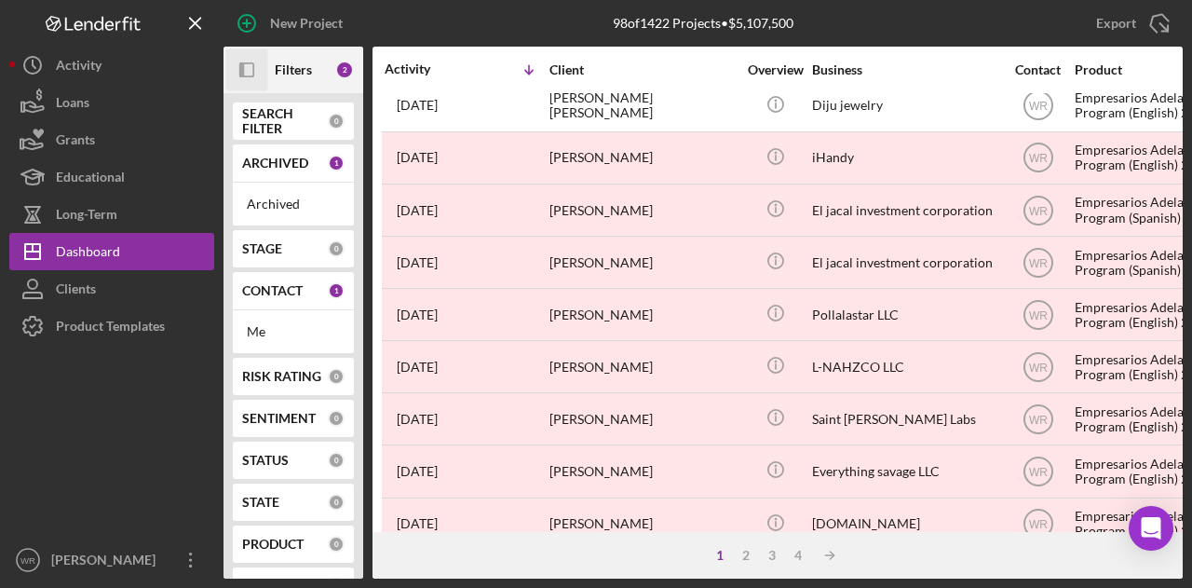
click at [626, 345] on div "Susana Orozco" at bounding box center [642, 366] width 186 height 49
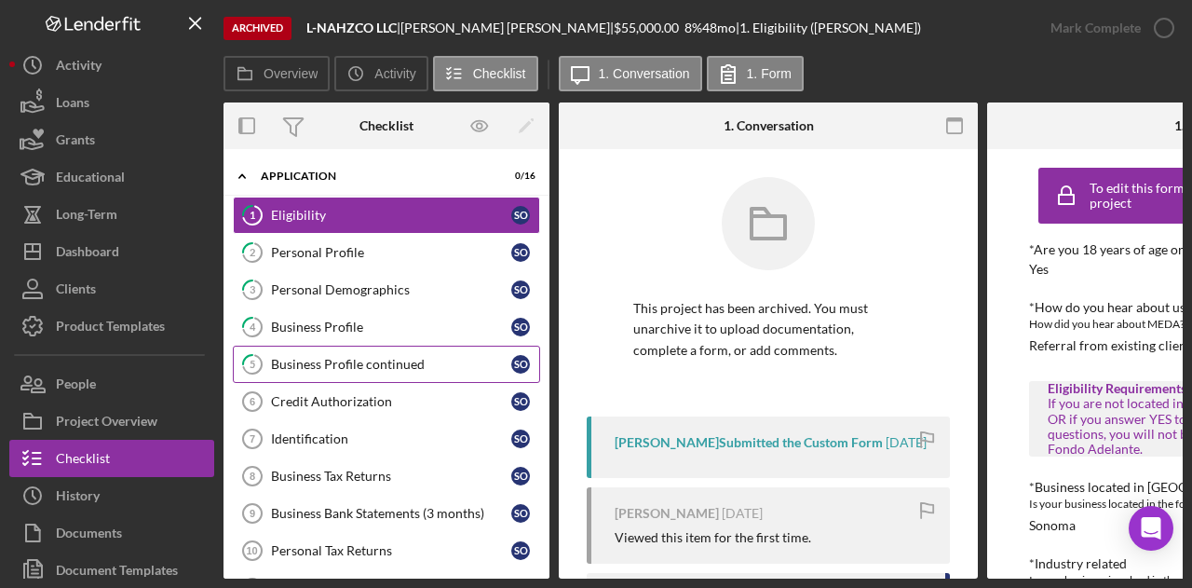
click at [359, 359] on div "Business Profile continued" at bounding box center [391, 364] width 240 height 15
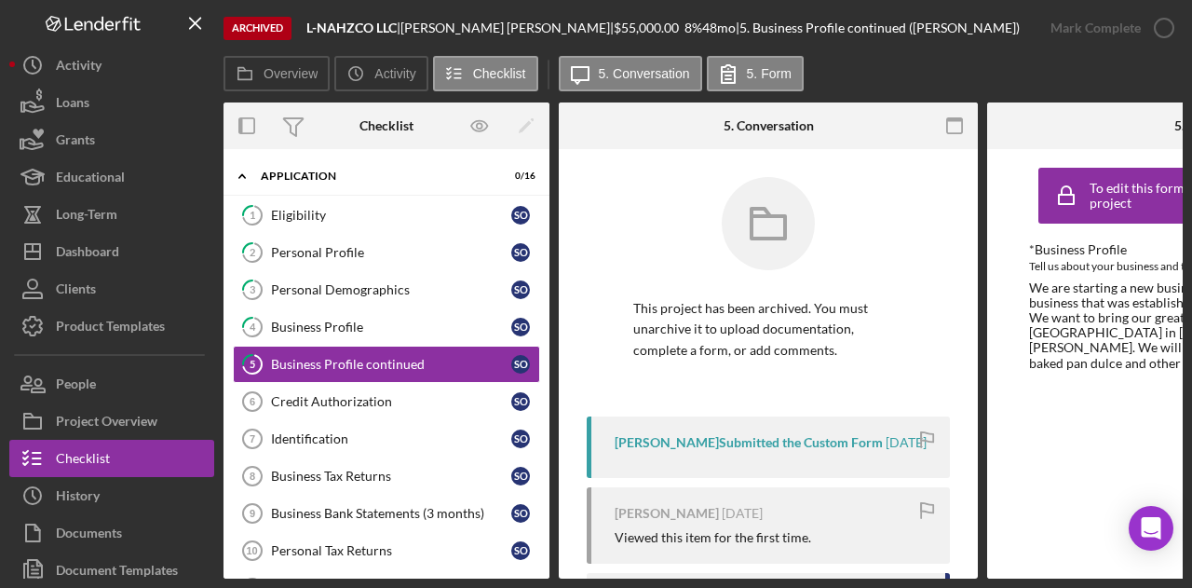
scroll to position [0, 223]
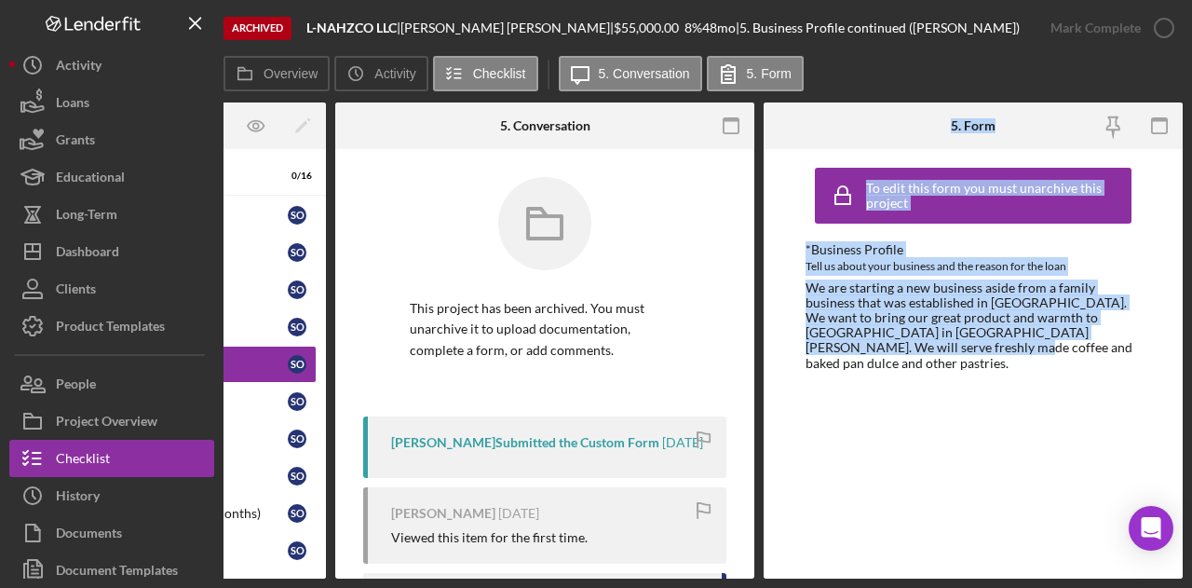
drag, startPoint x: 853, startPoint y: 578, endPoint x: 467, endPoint y: 584, distance: 386.5
click at [483, 584] on div "Archived L-NAHZCO LLC | Susana Orozco | $55,000.00 8 % 48 mo | 5. Business Prof…" at bounding box center [596, 294] width 1192 height 588
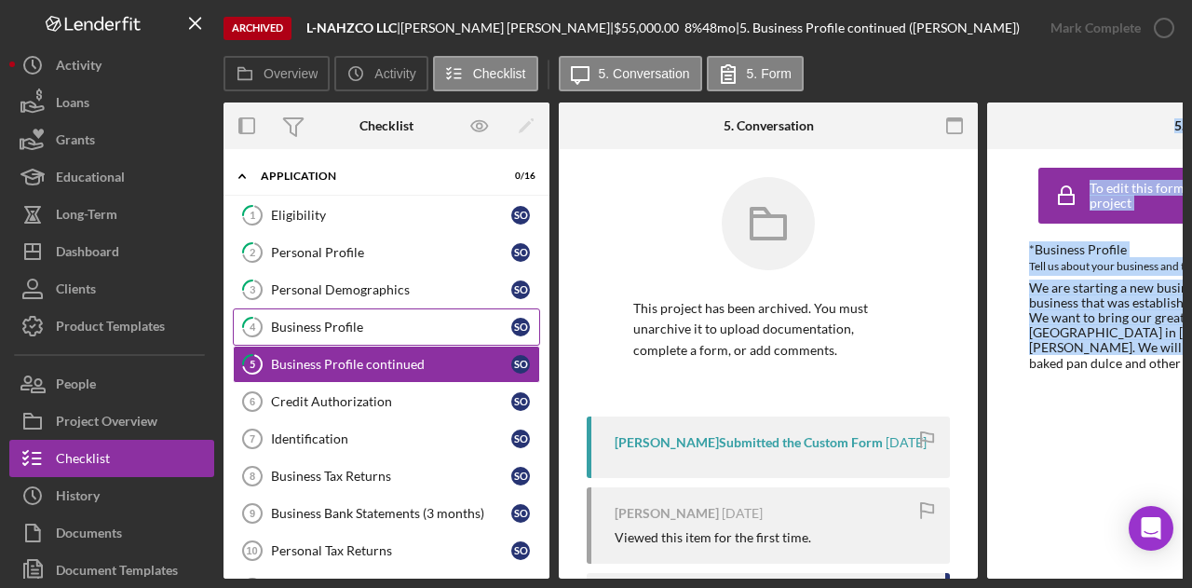
click at [358, 329] on div "Business Profile" at bounding box center [391, 326] width 240 height 15
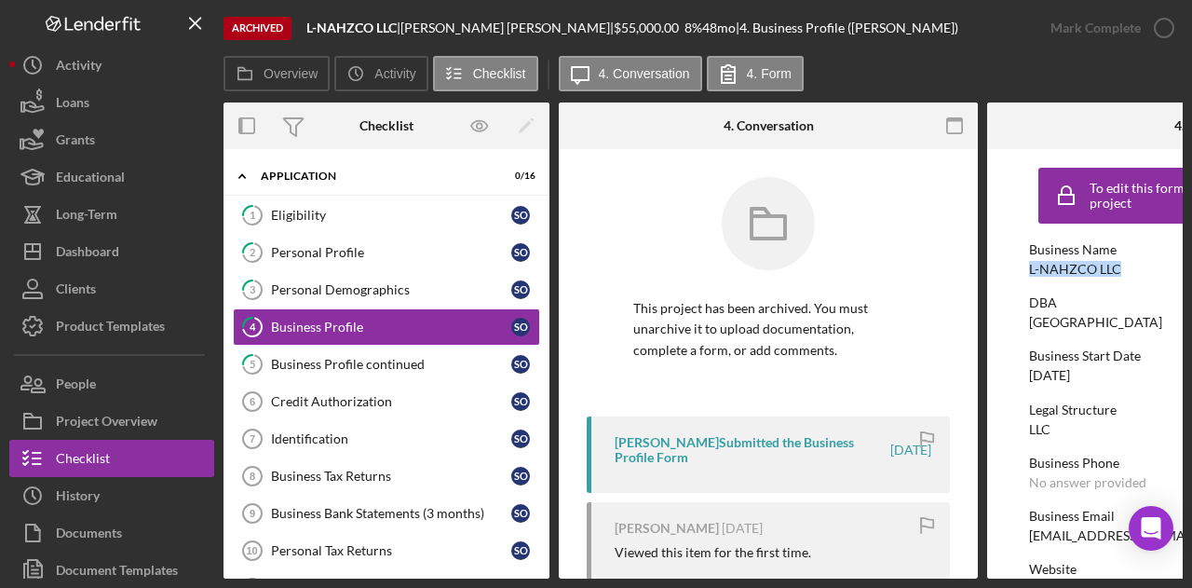
drag, startPoint x: 1127, startPoint y: 267, endPoint x: 1021, endPoint y: 267, distance: 106.2
click at [1021, 267] on form "To edit this form you must unarchive this project Business Name L-NAHZCO LLC DB…" at bounding box center [1196, 363] width 419 height 429
copy div "L-NAHZCO LLC"
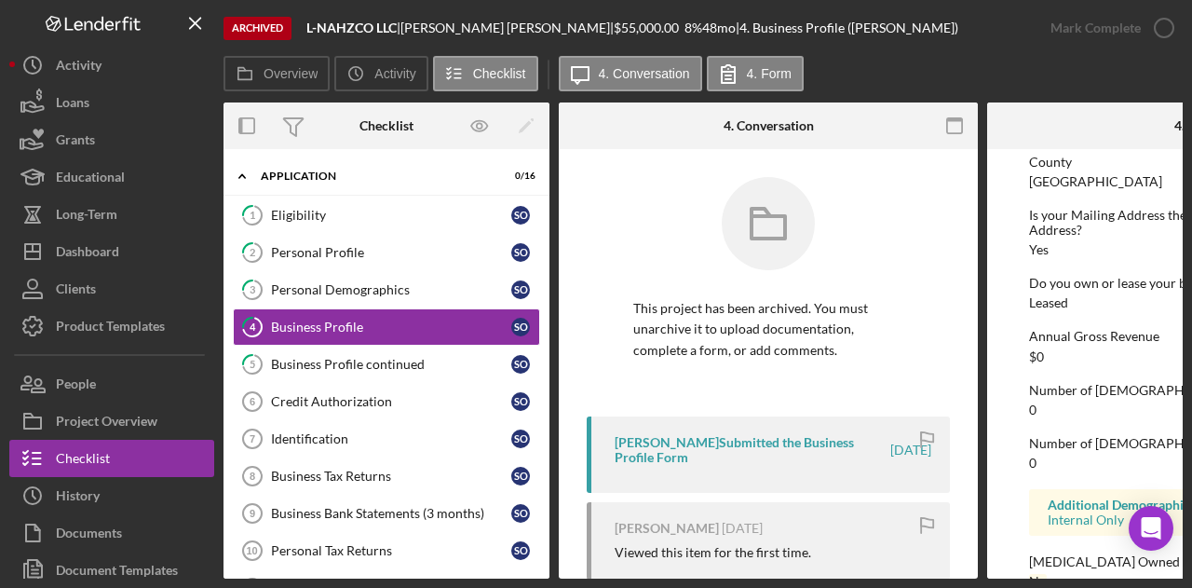
scroll to position [995, 0]
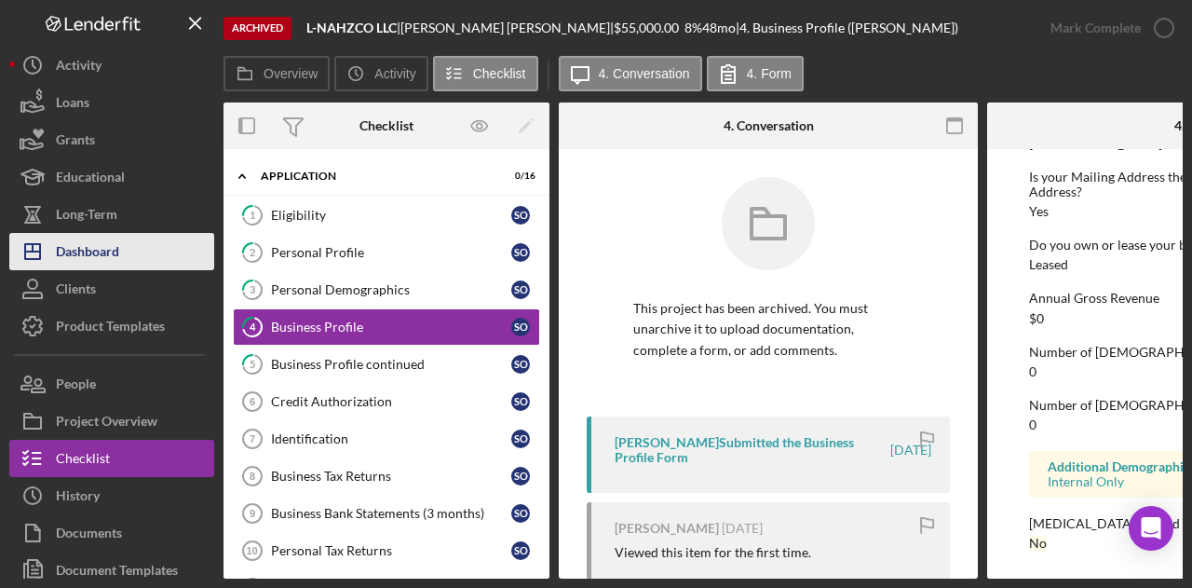
click at [119, 257] on button "Icon/Dashboard Dashboard" at bounding box center [111, 251] width 205 height 37
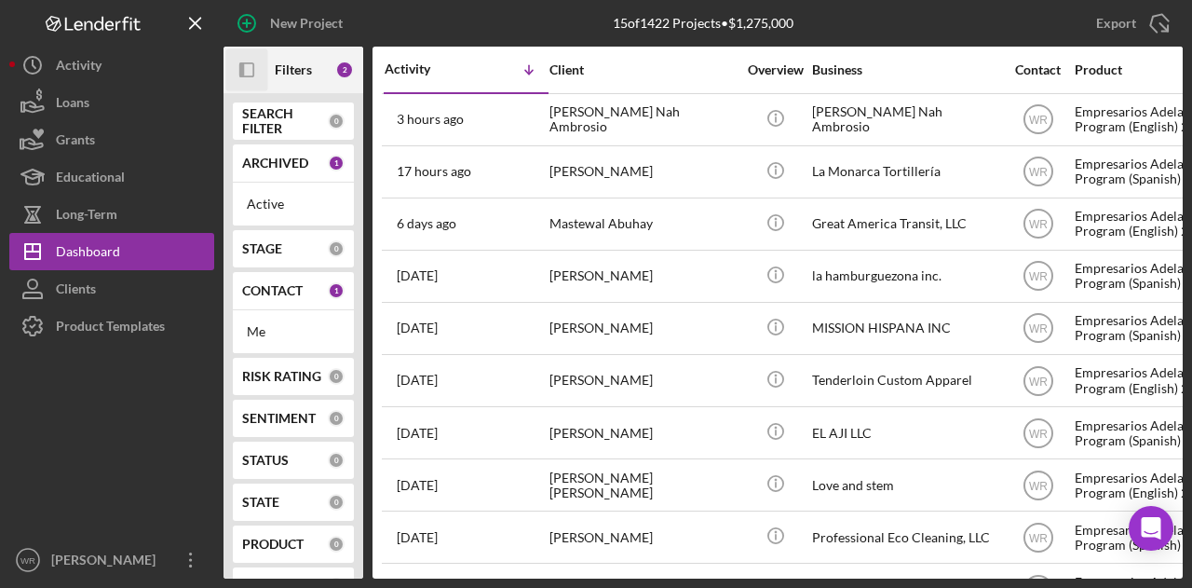
click at [250, 74] on icon "Icon/Panel Side Expand" at bounding box center [247, 70] width 42 height 42
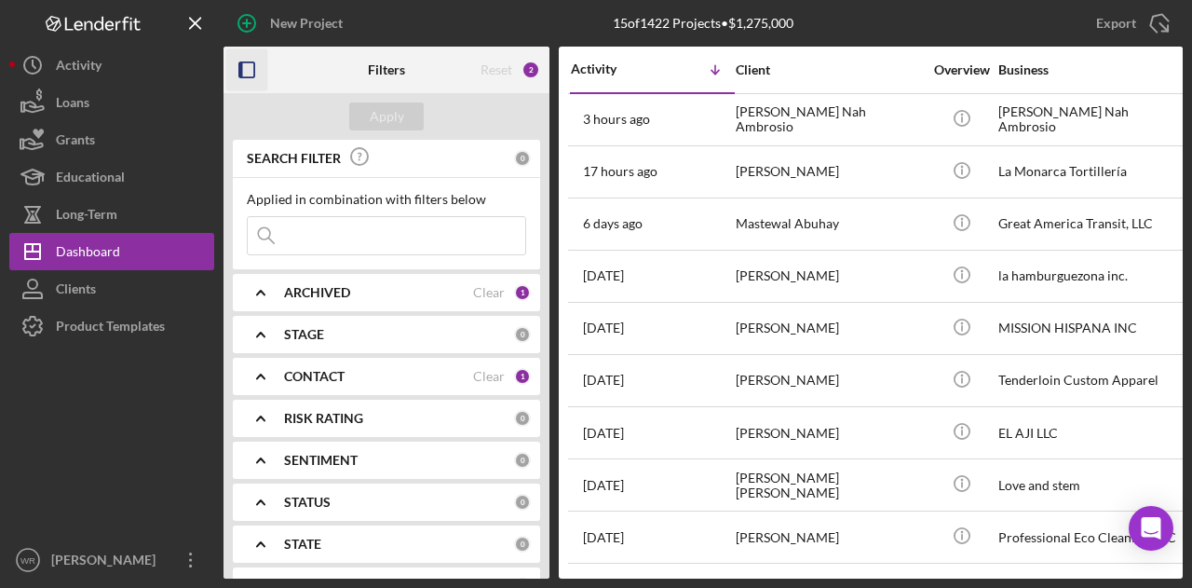
click at [328, 278] on div "ARCHIVED Clear 1" at bounding box center [407, 292] width 247 height 37
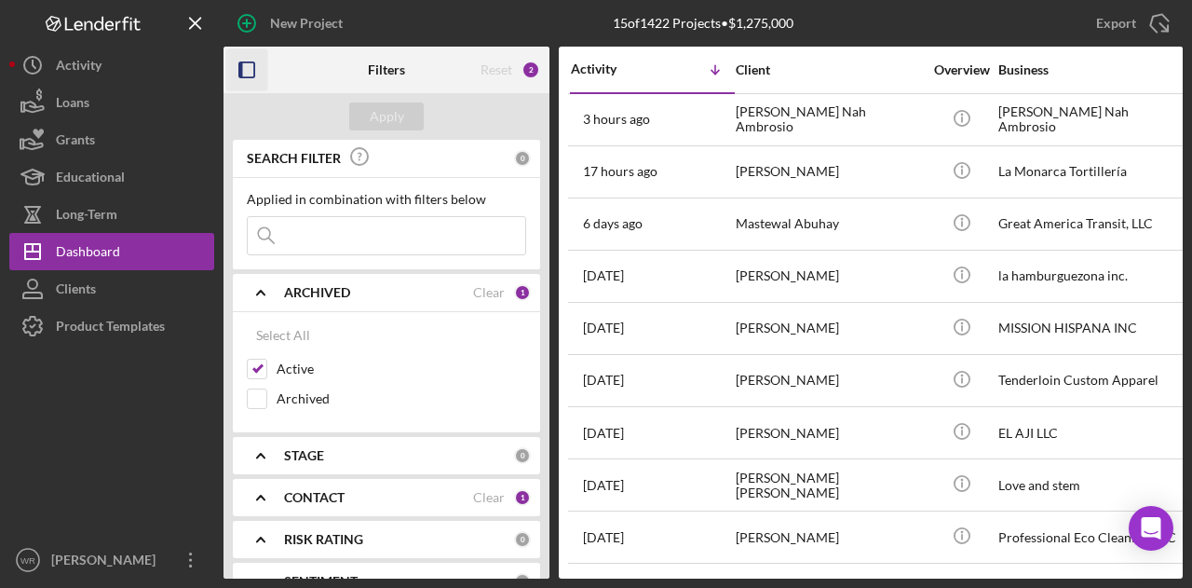
click at [328, 278] on div "ARCHIVED Clear 1" at bounding box center [407, 292] width 247 height 37
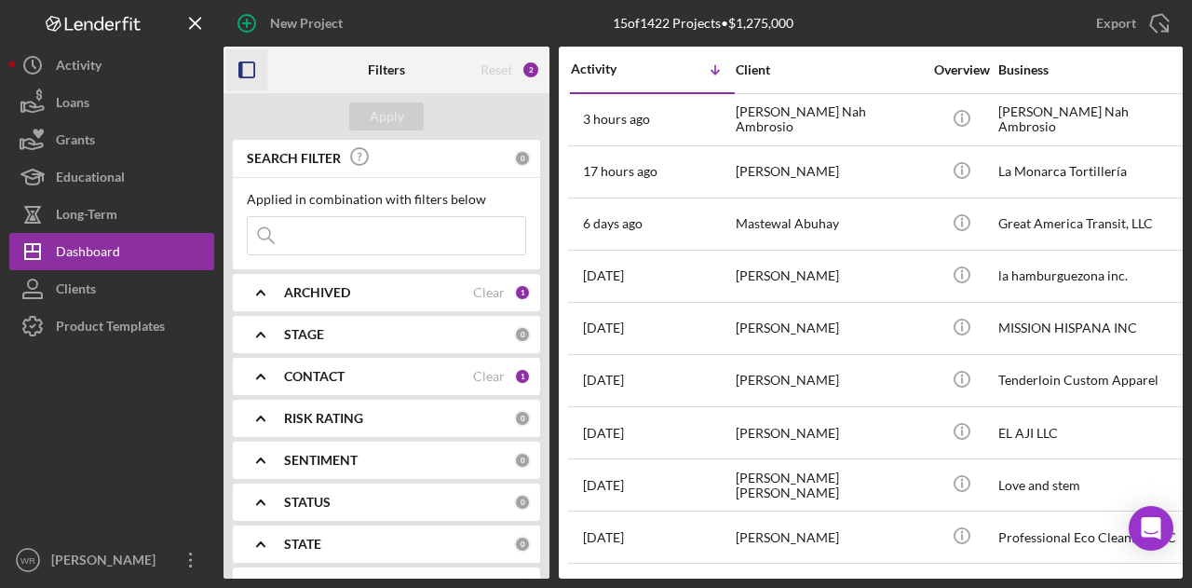
click at [244, 62] on icon "button" at bounding box center [247, 70] width 42 height 42
click at [249, 87] on icon "button" at bounding box center [247, 70] width 42 height 42
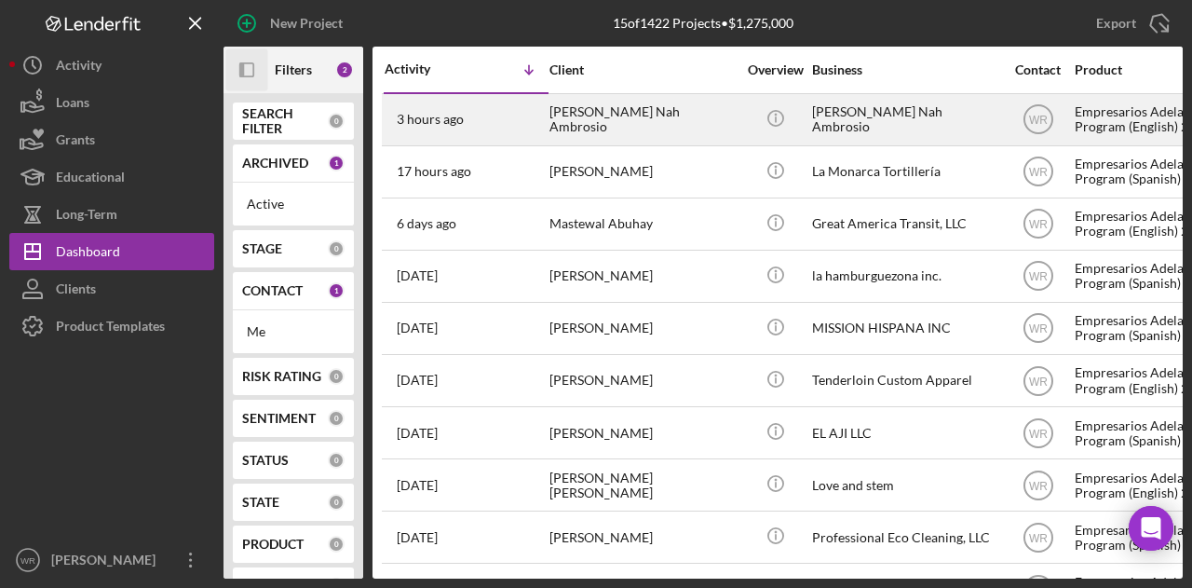
click at [629, 132] on div "[PERSON_NAME] Nah Ambrosio" at bounding box center [642, 119] width 186 height 49
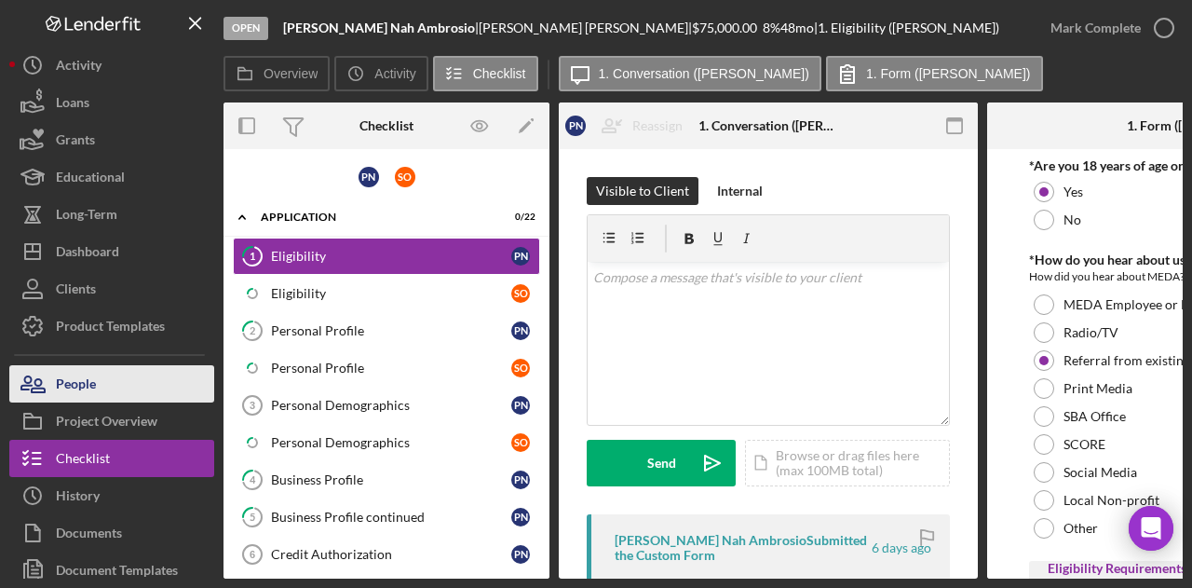
click at [110, 373] on button "People" at bounding box center [111, 383] width 205 height 37
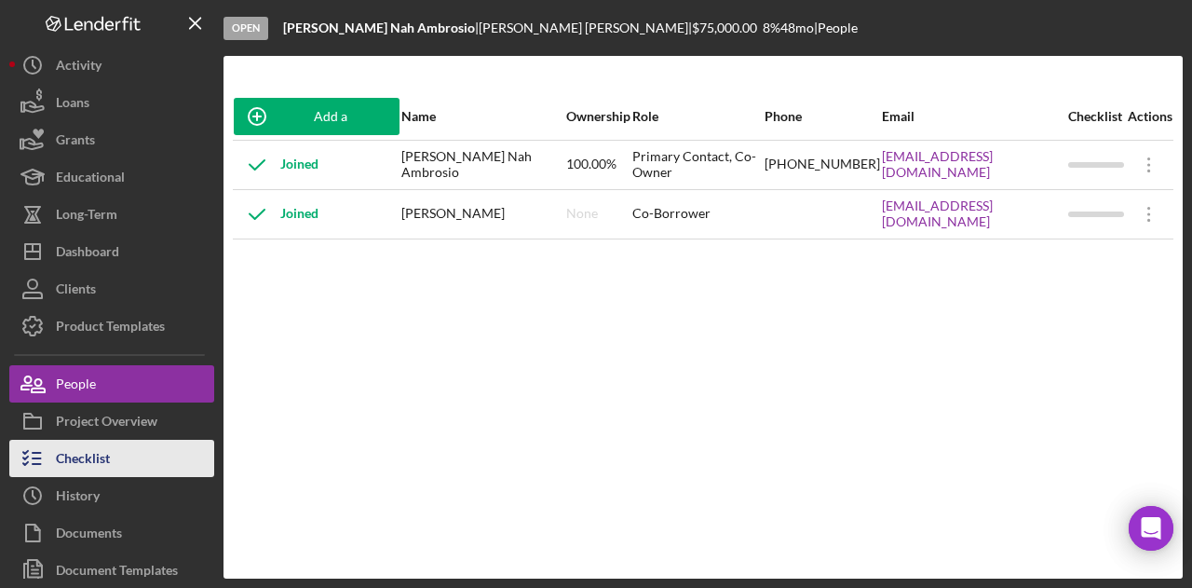
click at [112, 450] on button "Checklist" at bounding box center [111, 458] width 205 height 37
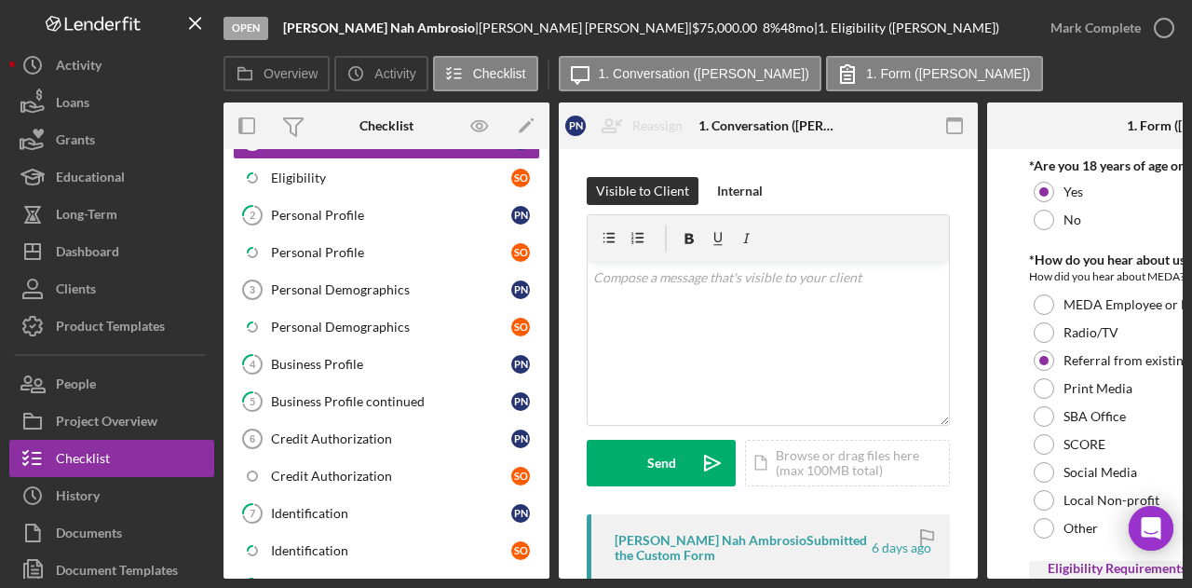
scroll to position [279, 0]
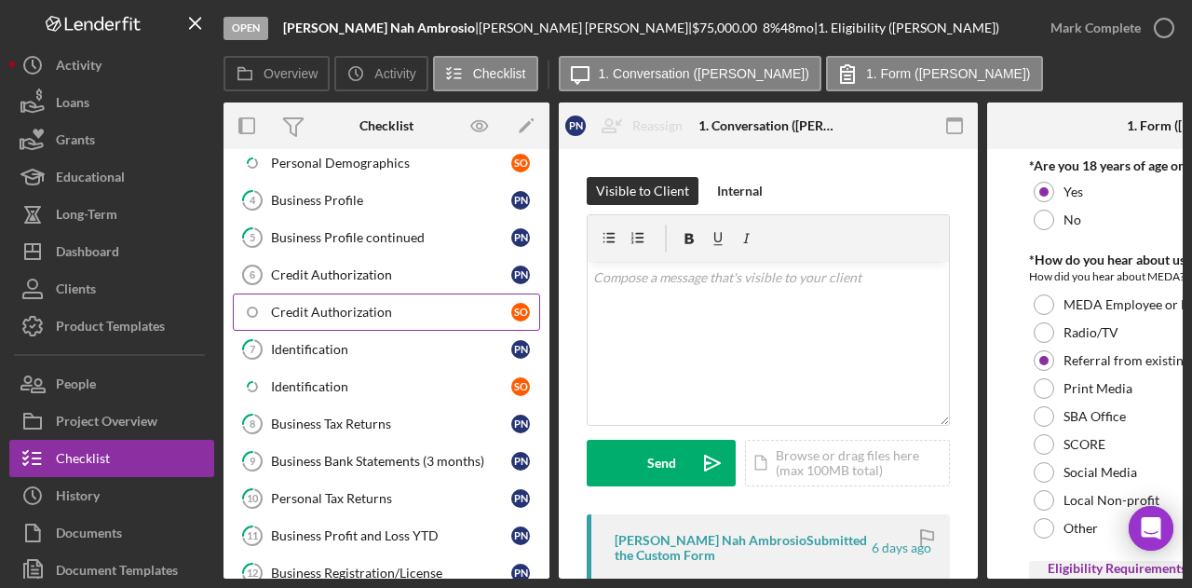
click at [346, 305] on div "Credit Authorization" at bounding box center [391, 312] width 240 height 15
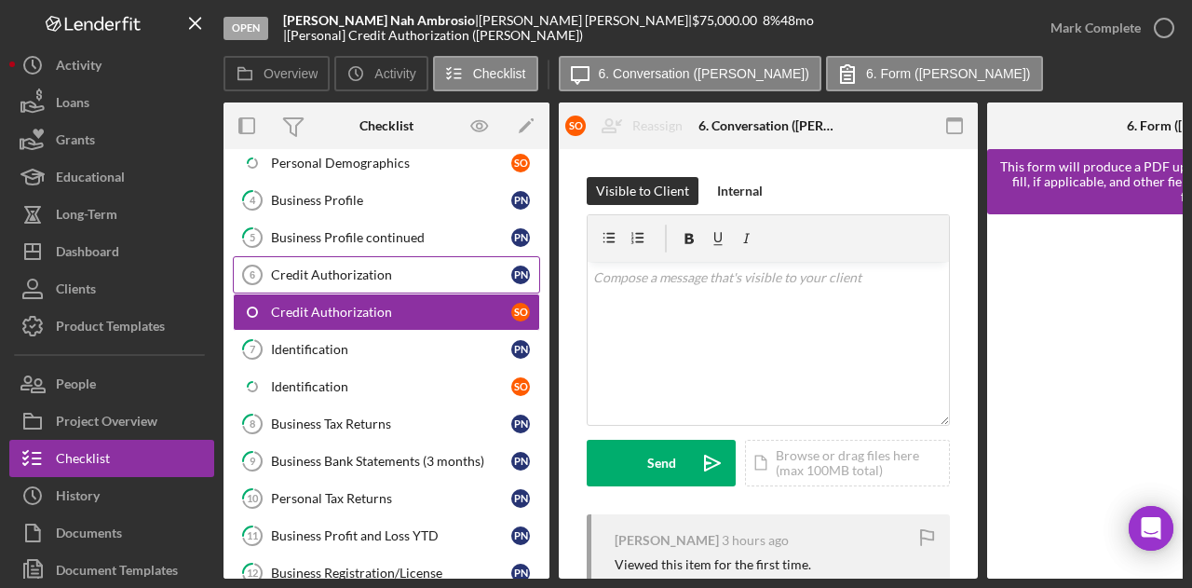
click at [345, 267] on div "Credit Authorization" at bounding box center [391, 274] width 240 height 15
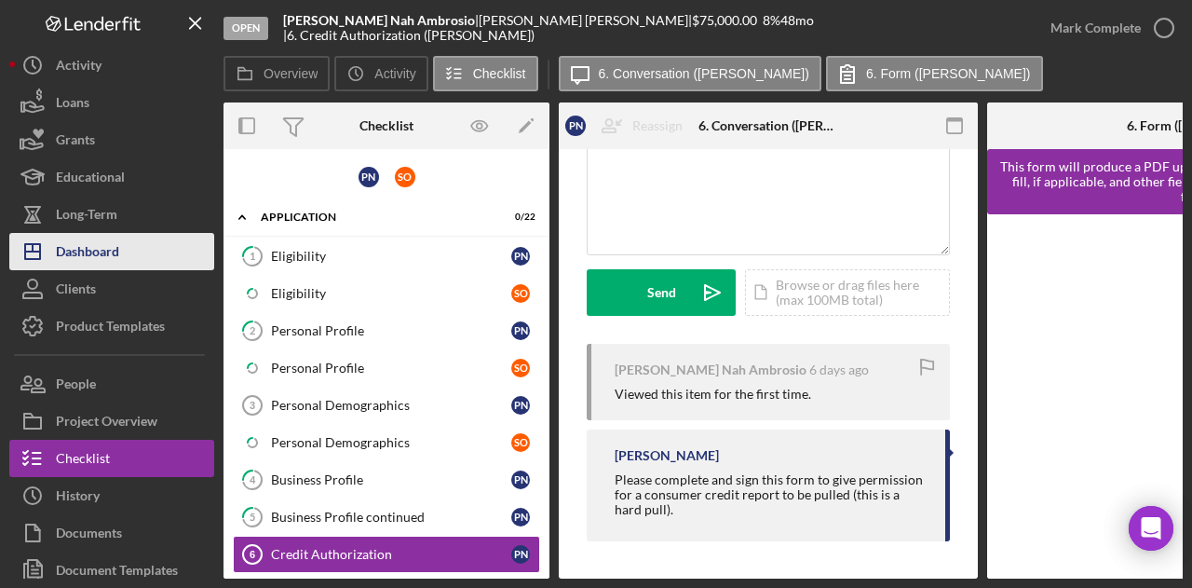
click at [99, 252] on div "Dashboard" at bounding box center [87, 254] width 63 height 42
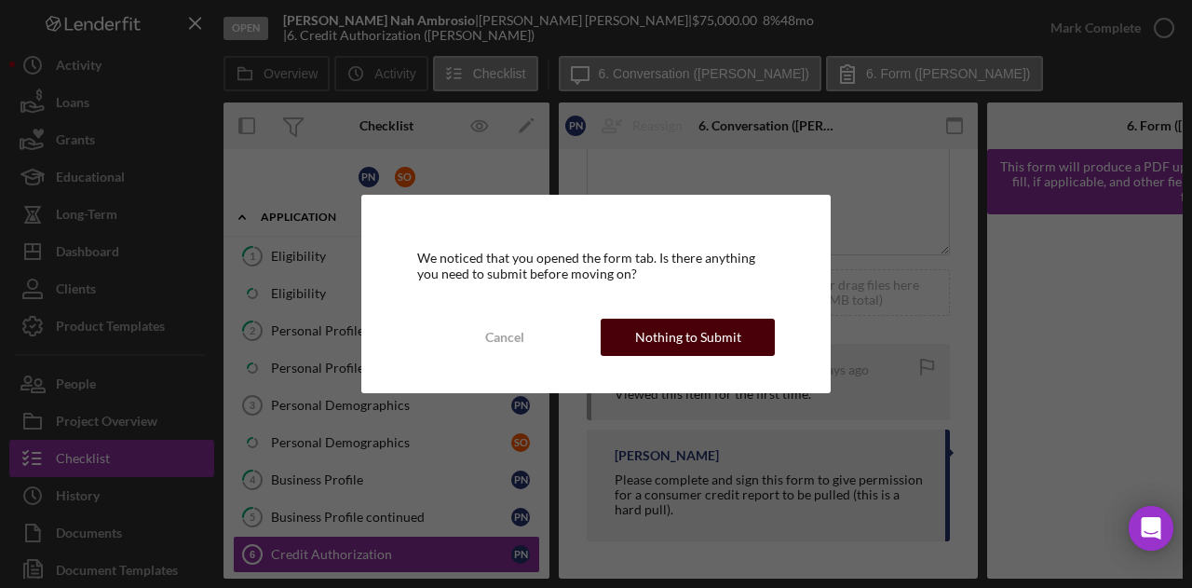
click at [672, 334] on div "Nothing to Submit" at bounding box center [688, 336] width 106 height 37
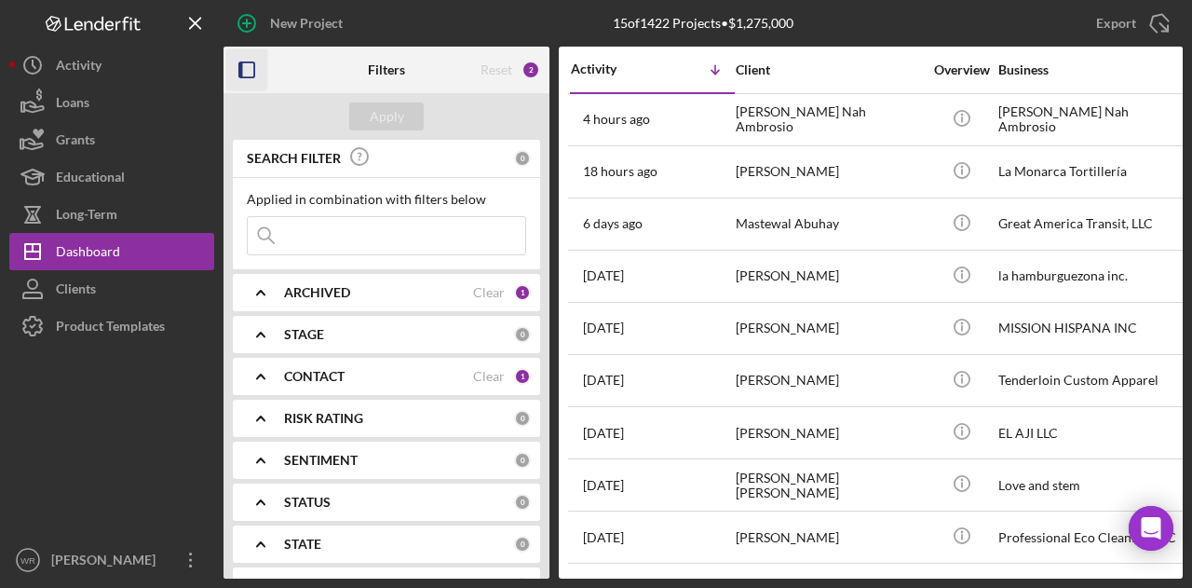
click at [242, 75] on rect "button" at bounding box center [241, 69] width 4 height 15
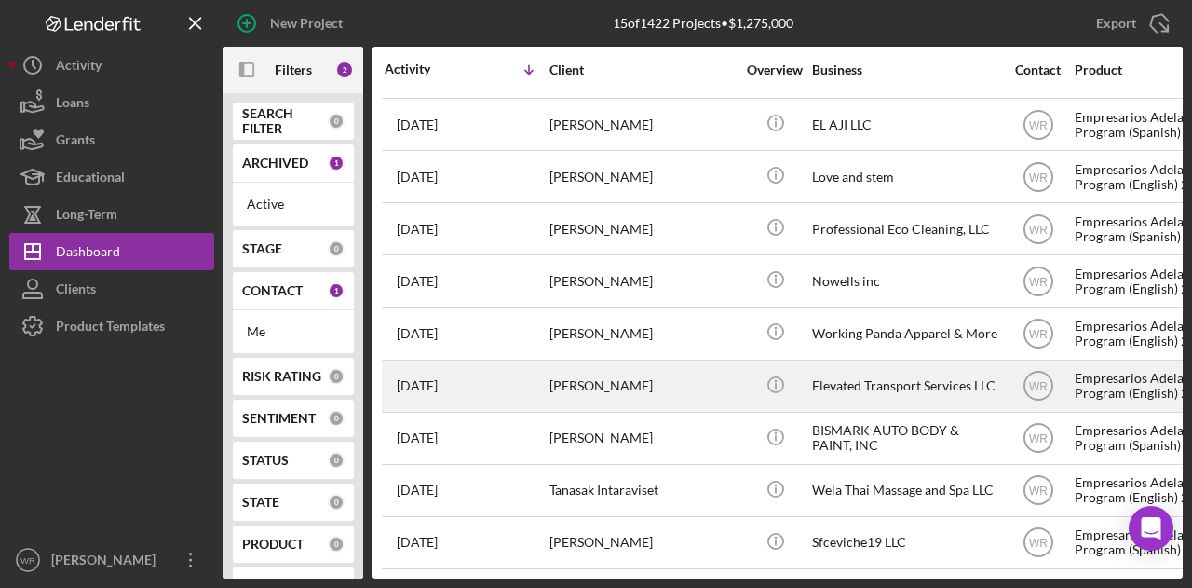
scroll to position [313, 0]
click at [660, 361] on div "[PERSON_NAME]" at bounding box center [642, 385] width 186 height 49
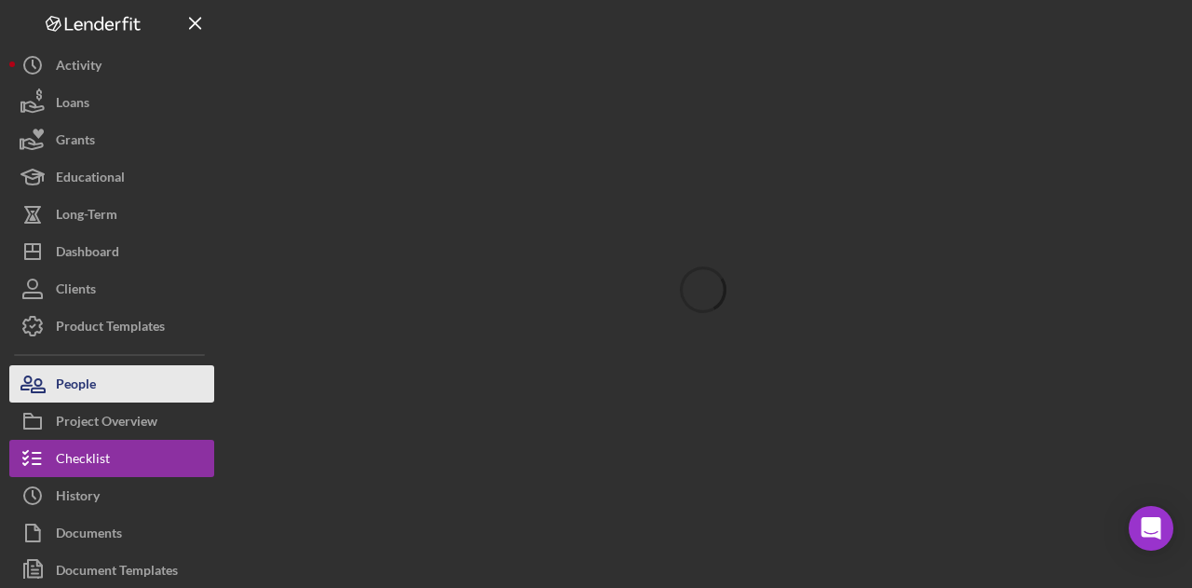
click at [127, 376] on button "People" at bounding box center [111, 383] width 205 height 37
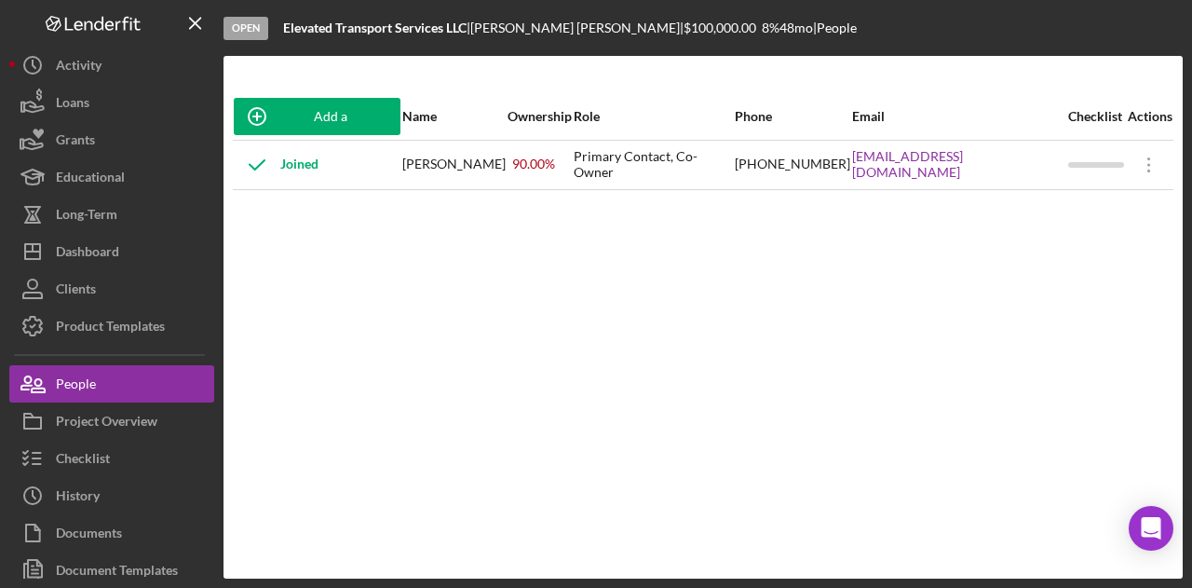
drag, startPoint x: 827, startPoint y: 174, endPoint x: 1050, endPoint y: 181, distance: 223.6
click at [1050, 181] on td "elevatedtransportservices@gmail.com" at bounding box center [959, 164] width 216 height 49
copy link "elevatedtransportservices@gmail.com"
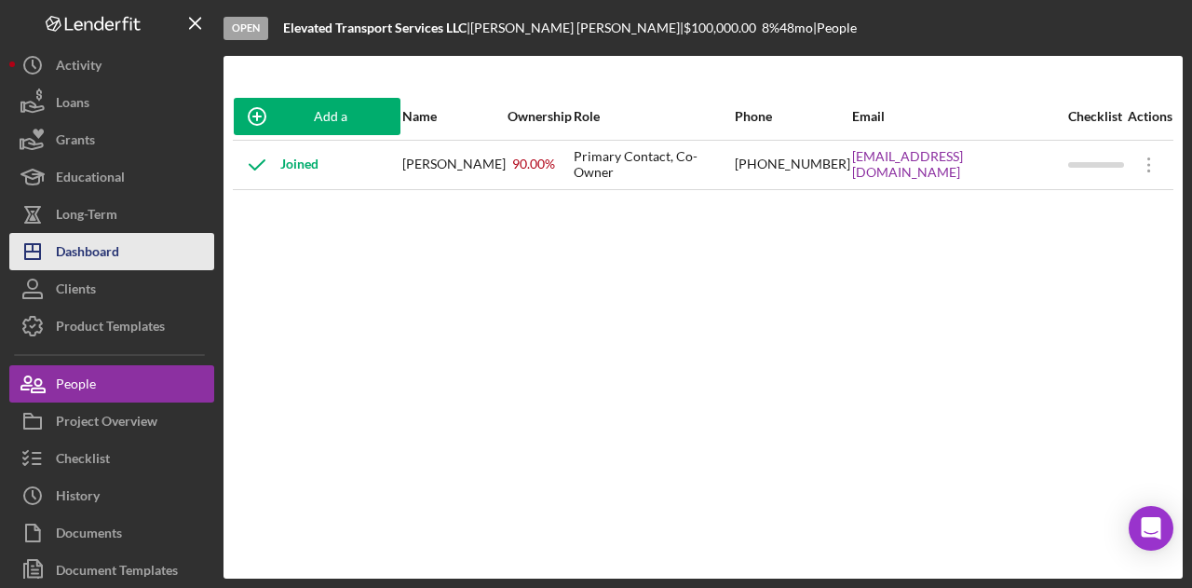
click at [156, 249] on button "Icon/Dashboard Dashboard" at bounding box center [111, 251] width 205 height 37
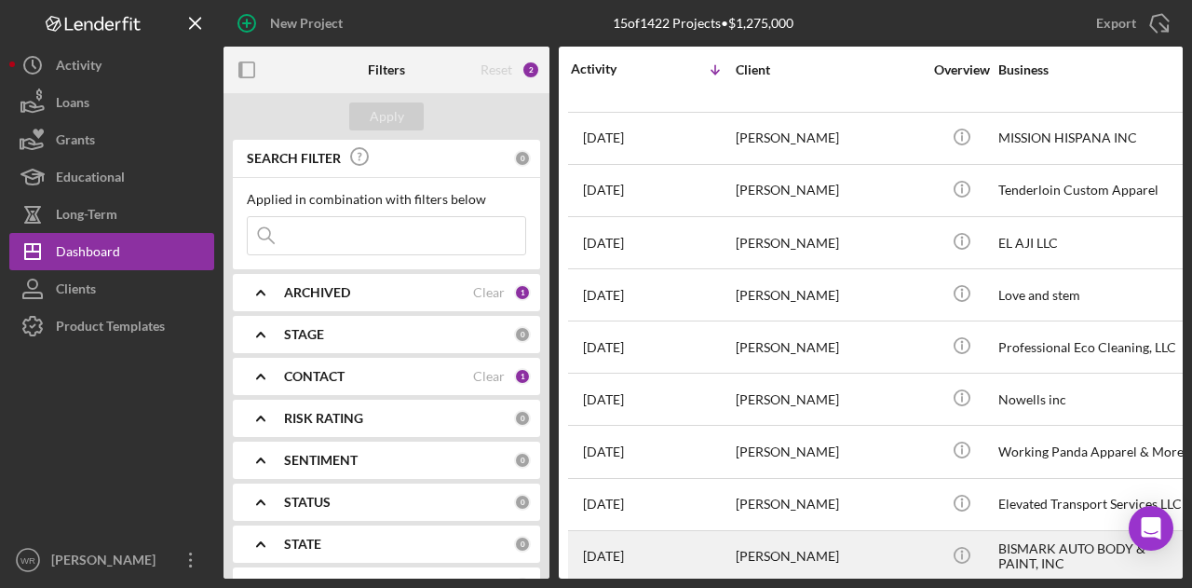
scroll to position [313, 0]
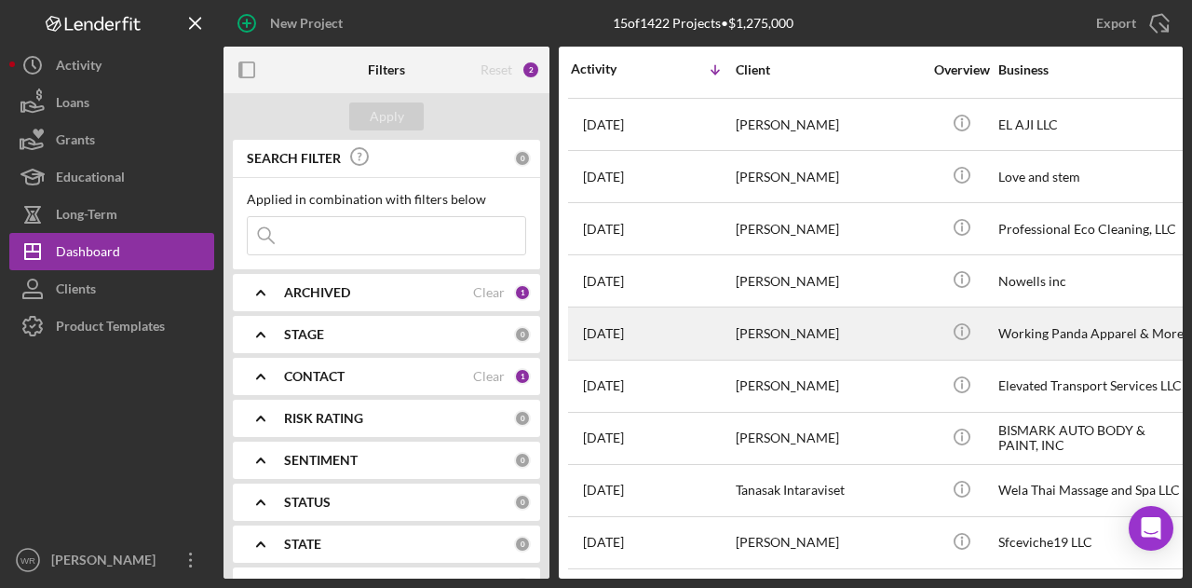
click at [777, 318] on div "[PERSON_NAME]" at bounding box center [829, 332] width 186 height 49
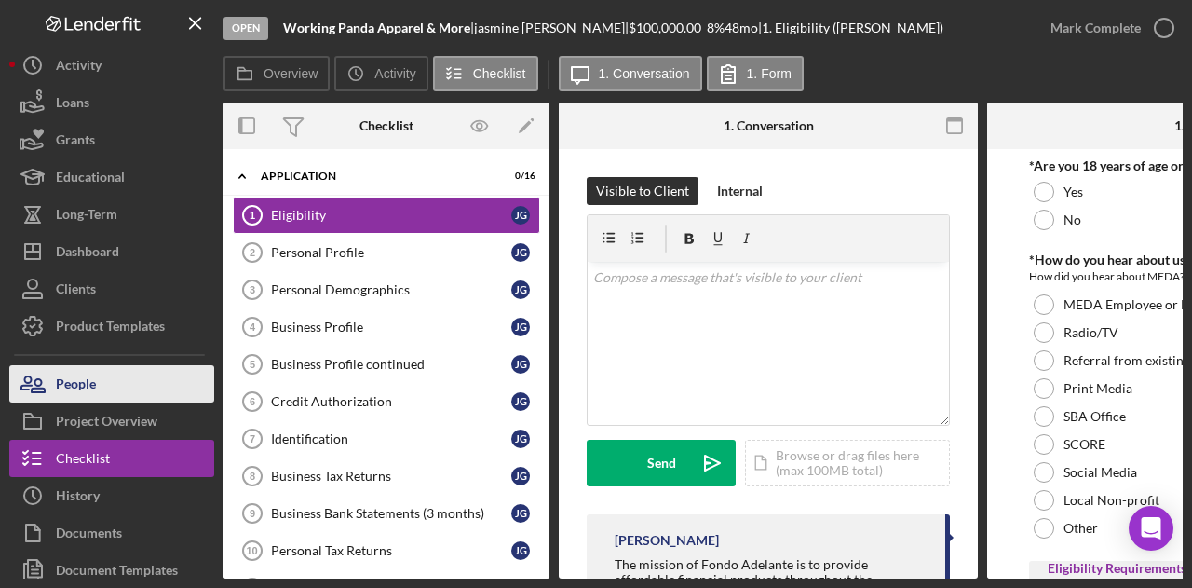
click at [97, 397] on button "People" at bounding box center [111, 383] width 205 height 37
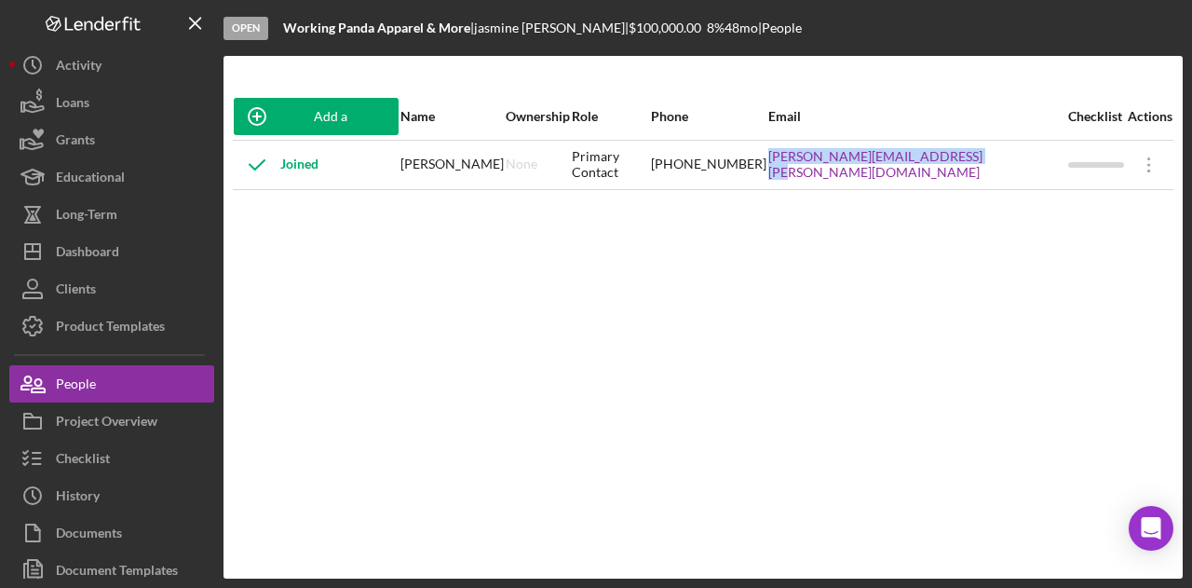
drag, startPoint x: 812, startPoint y: 172, endPoint x: 1010, endPoint y: 185, distance: 198.8
click at [1010, 185] on tr "Joined jasmine Gunn None Primary Contact (707) 328-6189 jasmine.victoria.gunn@g…" at bounding box center [703, 164] width 941 height 49
copy tr "jasmine.victoria.gunn@gmail.com"
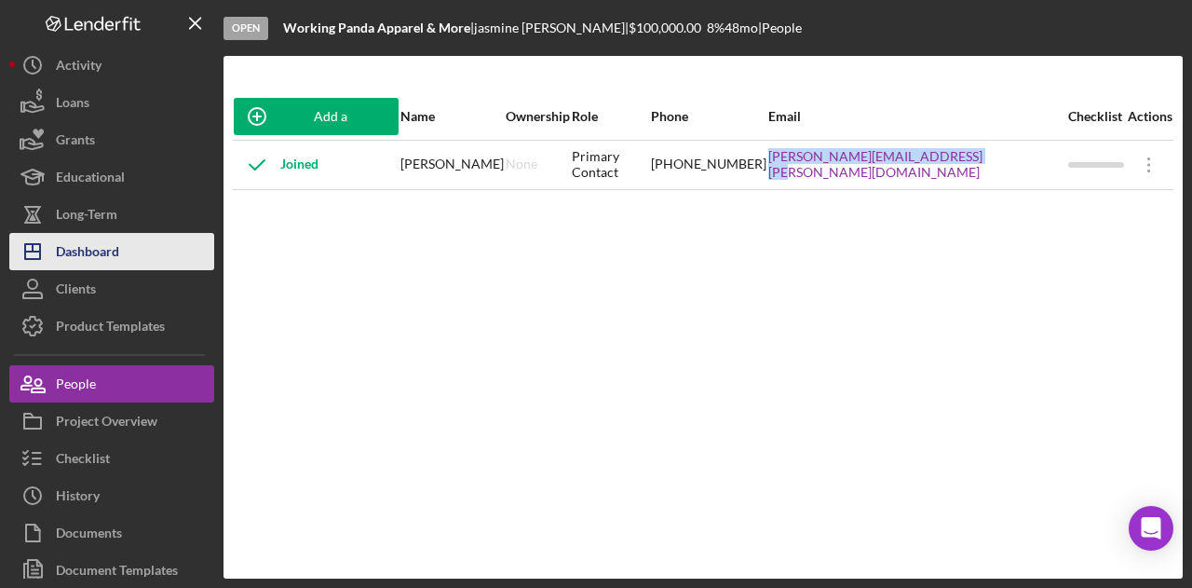
click at [169, 258] on button "Icon/Dashboard Dashboard" at bounding box center [111, 251] width 205 height 37
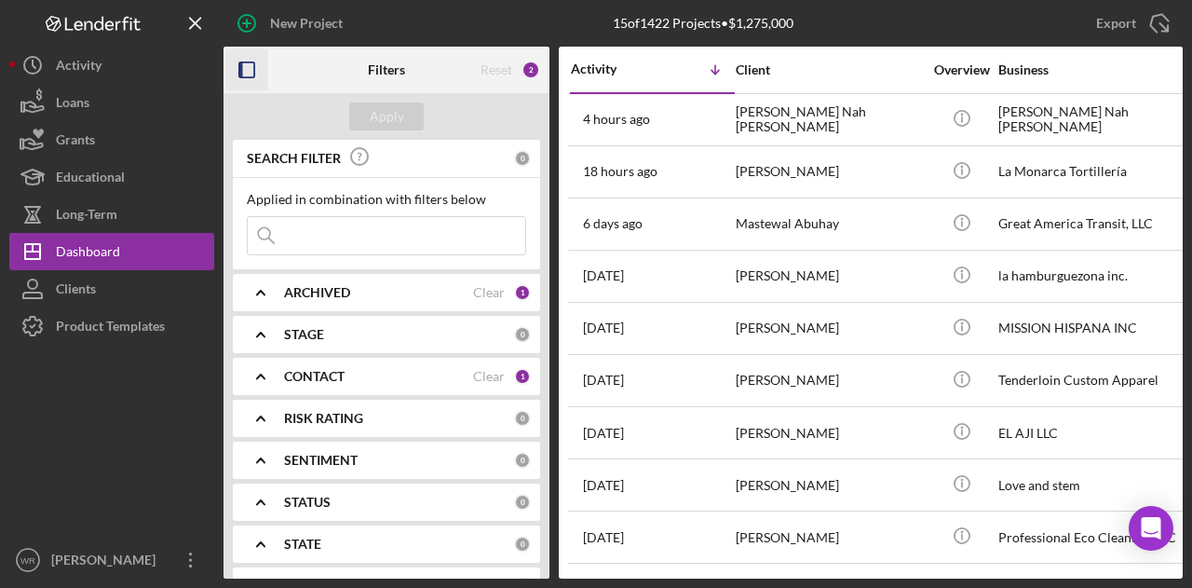
click at [248, 68] on icon "button" at bounding box center [247, 70] width 42 height 42
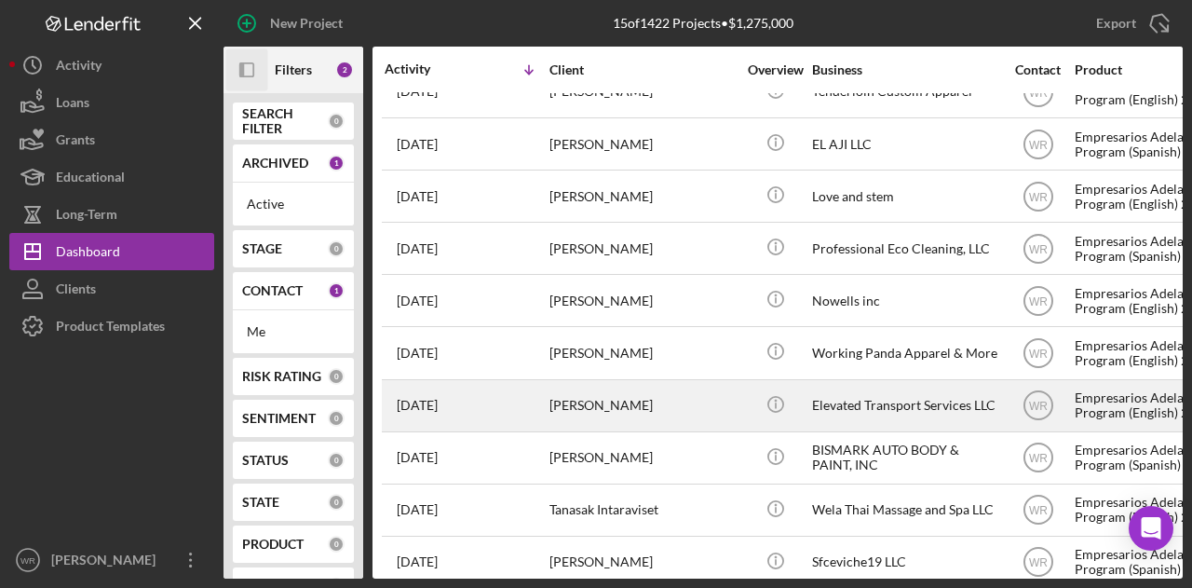
scroll to position [313, 0]
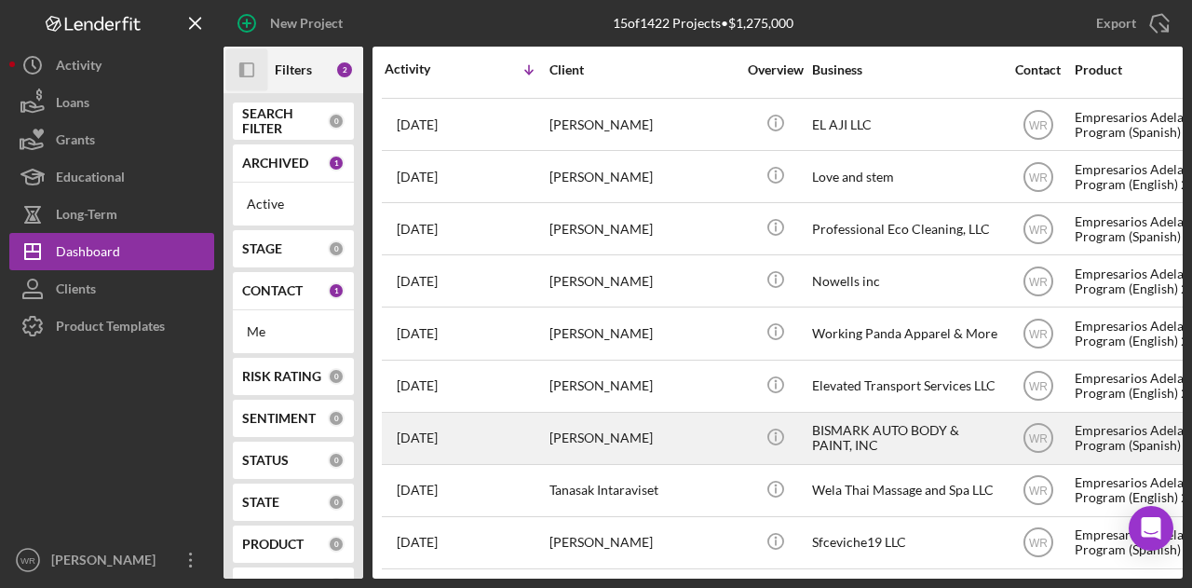
click at [615, 427] on div "[PERSON_NAME]" at bounding box center [642, 437] width 186 height 49
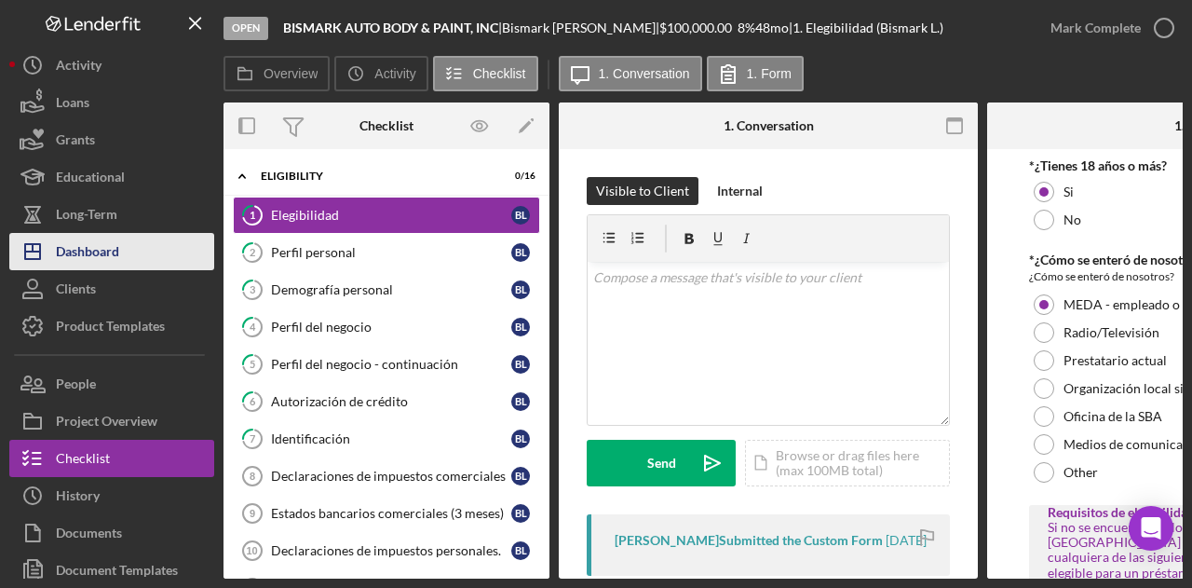
click at [151, 258] on button "Icon/Dashboard Dashboard" at bounding box center [111, 251] width 205 height 37
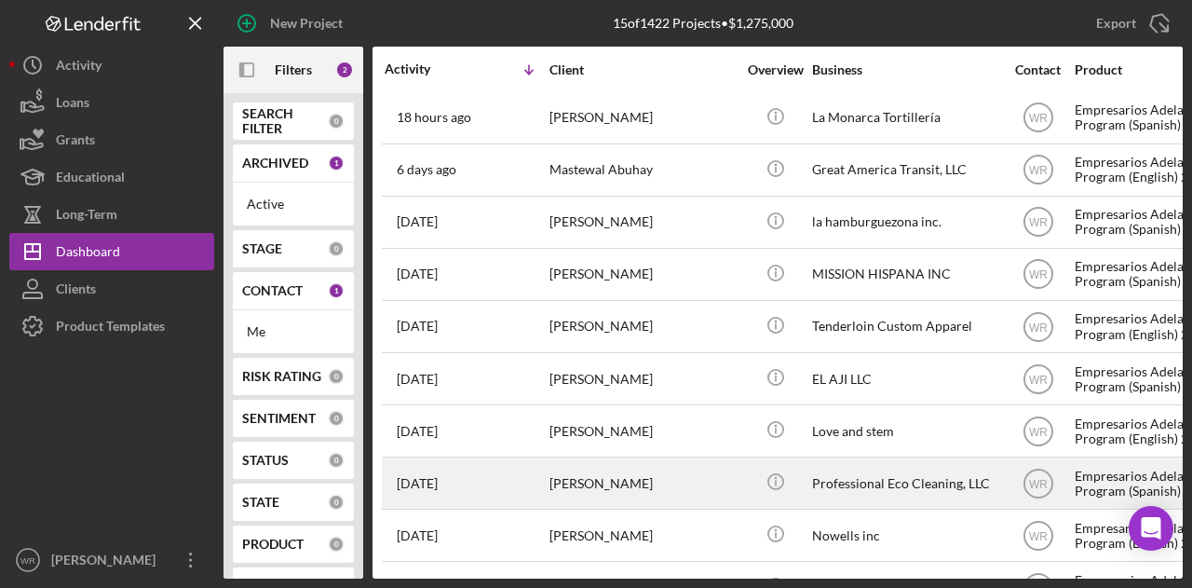
scroll to position [313, 0]
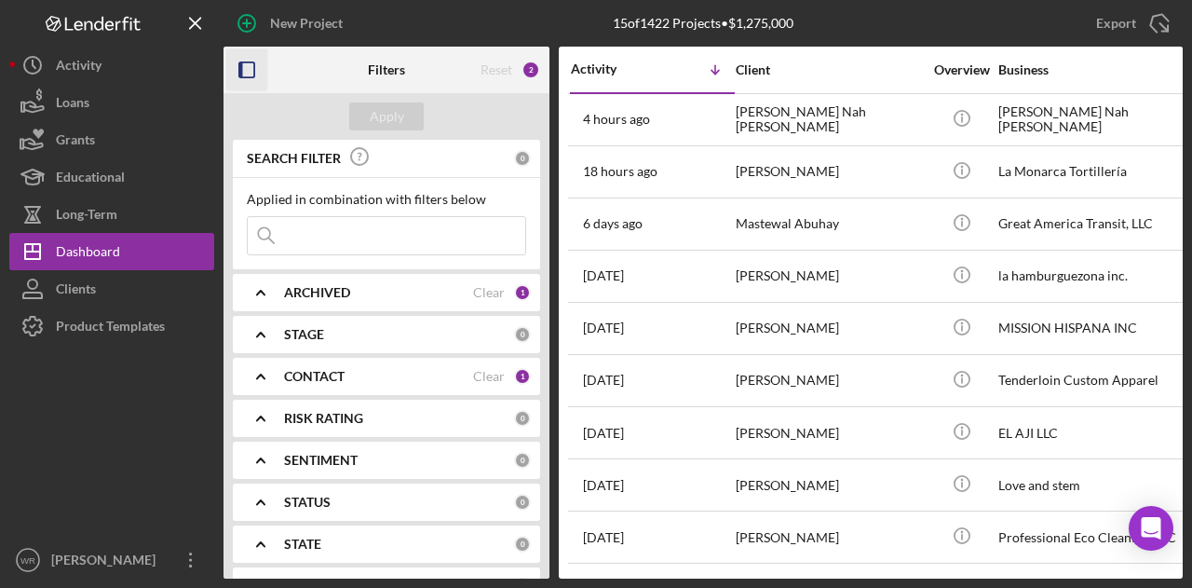
click at [255, 55] on icon "button" at bounding box center [247, 70] width 42 height 42
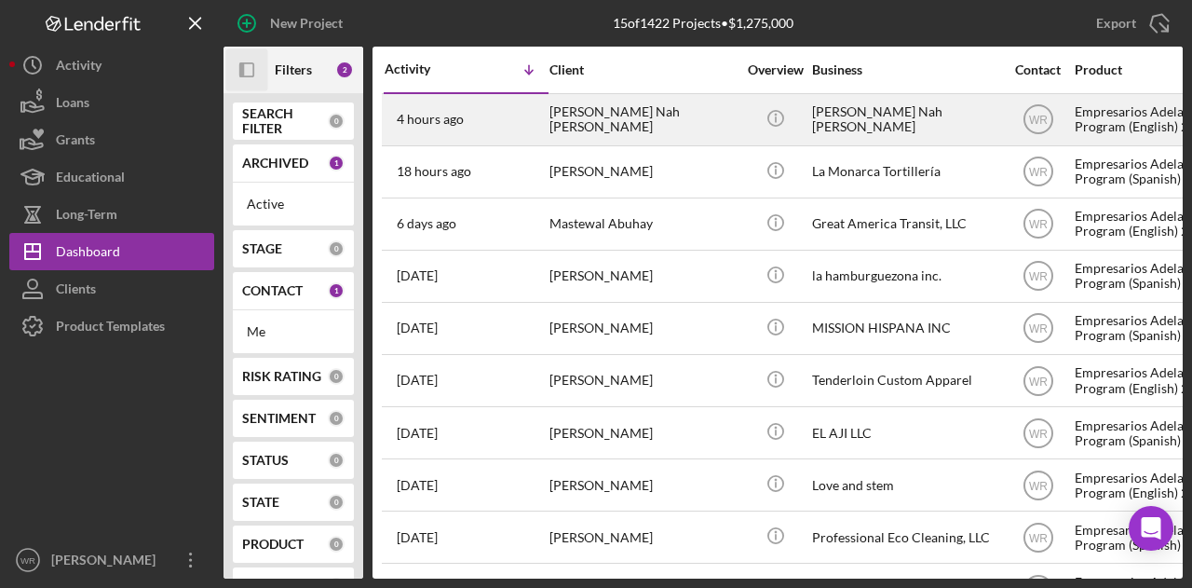
click at [557, 115] on div "[PERSON_NAME] Nah Ambrosio" at bounding box center [642, 119] width 186 height 49
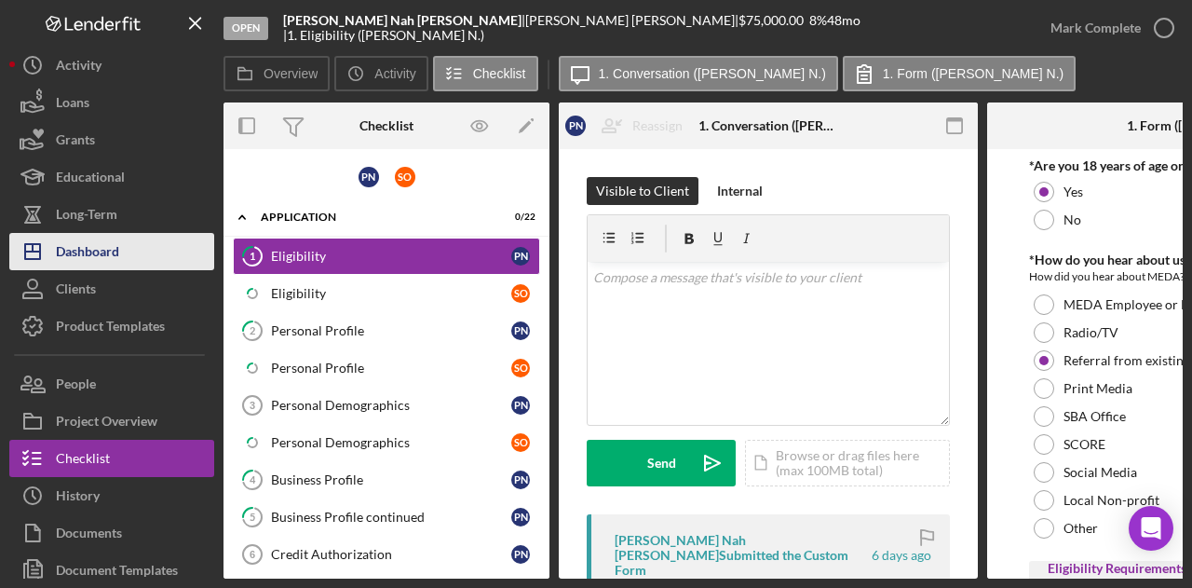
click at [119, 247] on div "Dashboard" at bounding box center [87, 254] width 63 height 42
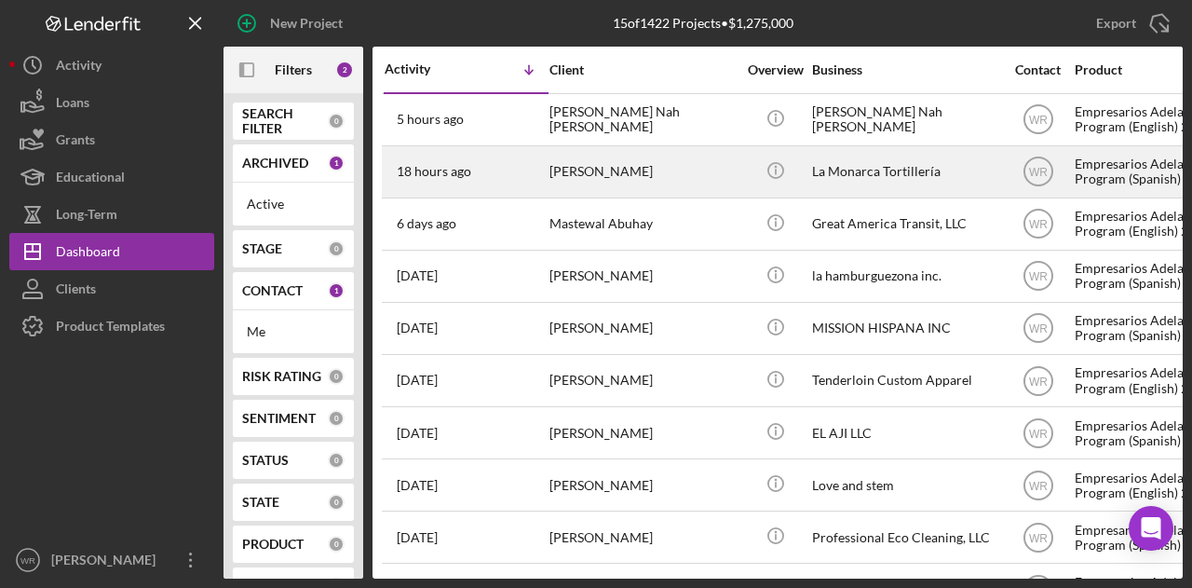
click at [590, 182] on div "[PERSON_NAME]" at bounding box center [642, 171] width 186 height 49
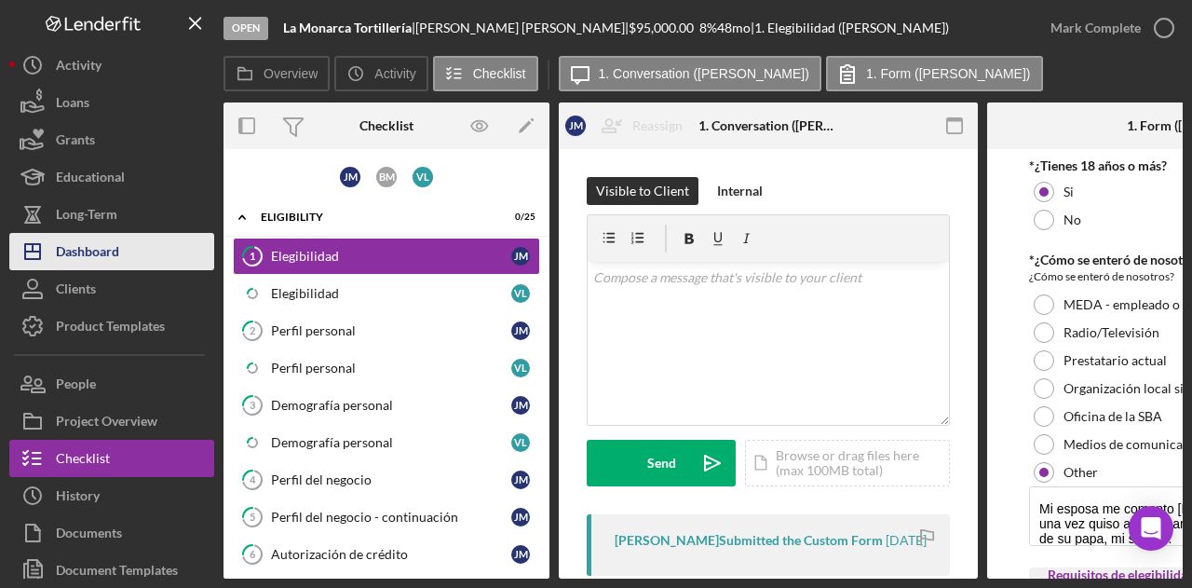
click at [139, 260] on button "Icon/Dashboard Dashboard" at bounding box center [111, 251] width 205 height 37
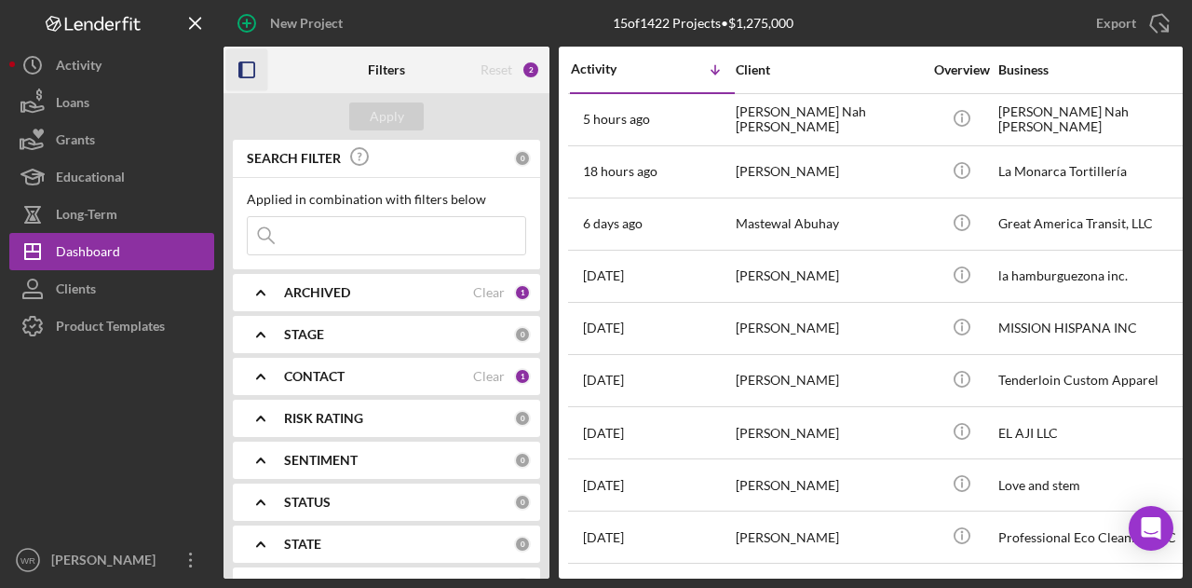
click at [244, 74] on icon "button" at bounding box center [247, 70] width 42 height 42
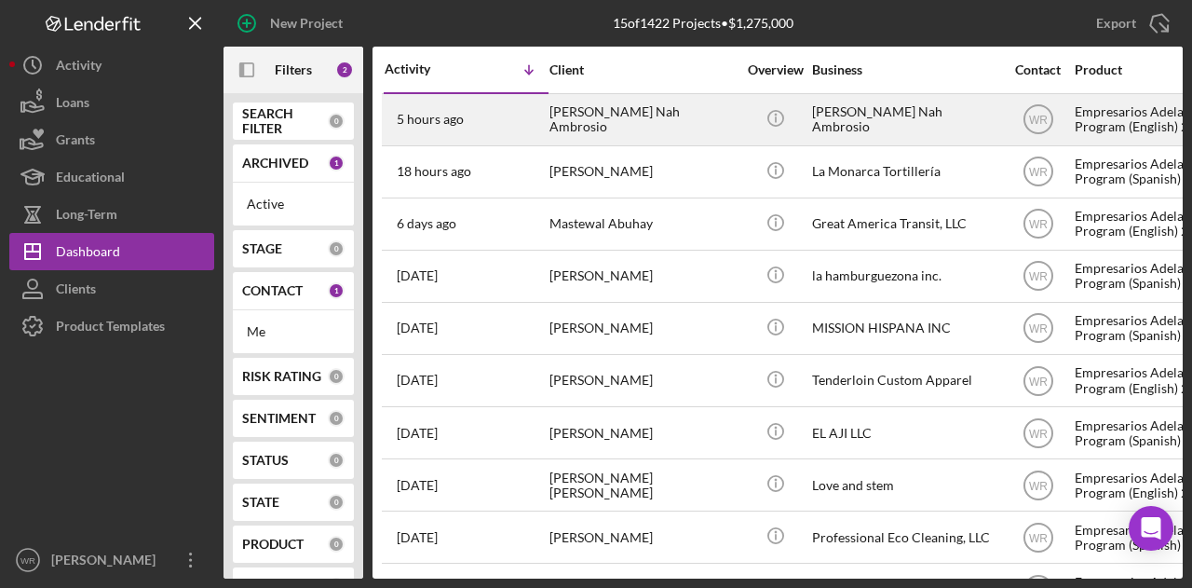
click at [503, 111] on div "5 hours ago Policarpio Nah Ambrosio" at bounding box center [466, 119] width 163 height 49
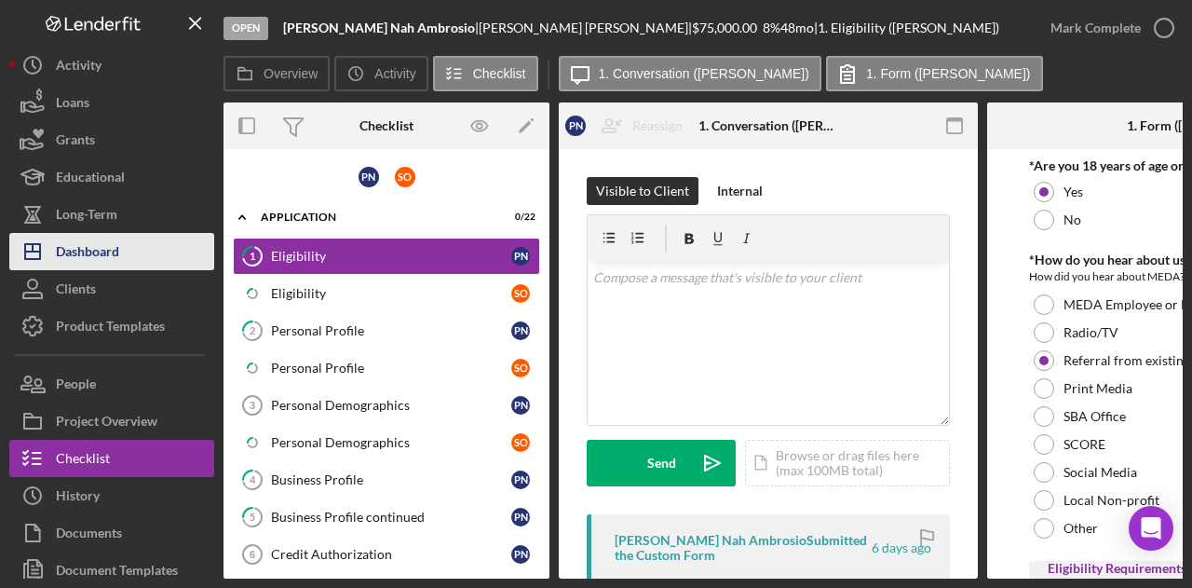
click at [160, 243] on button "Icon/Dashboard Dashboard" at bounding box center [111, 251] width 205 height 37
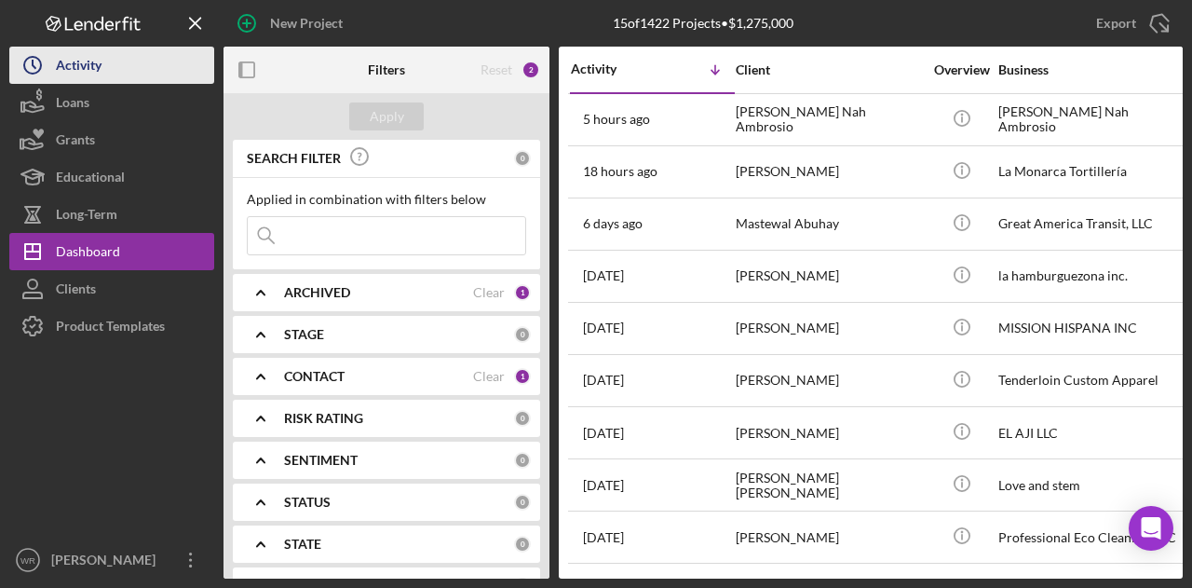
click at [123, 59] on button "Icon/History Activity" at bounding box center [111, 65] width 205 height 37
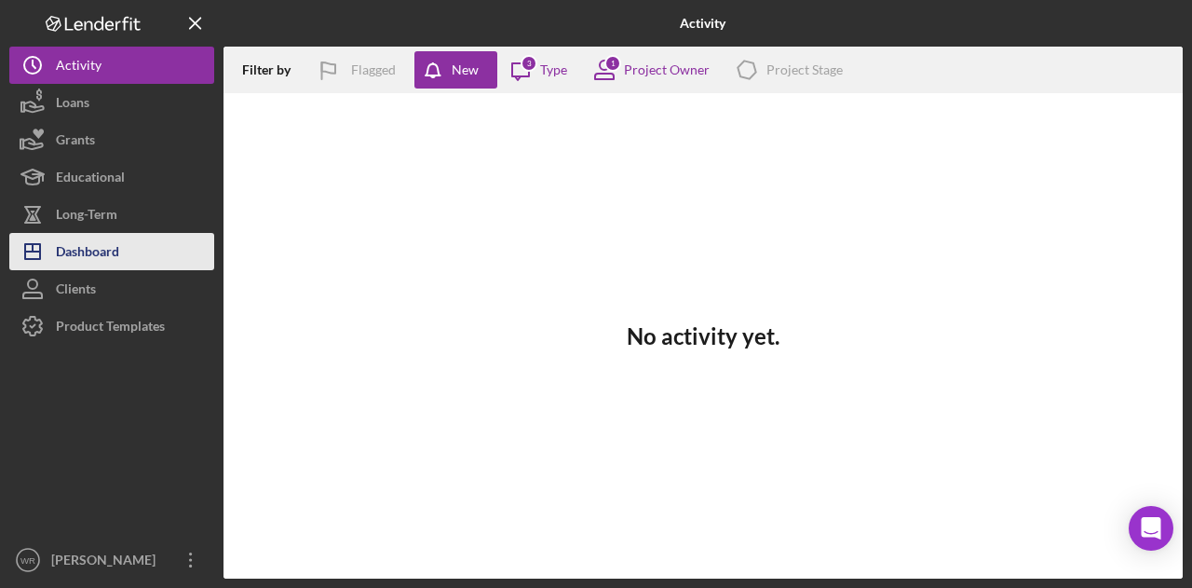
click at [123, 246] on button "Icon/Dashboard Dashboard" at bounding box center [111, 251] width 205 height 37
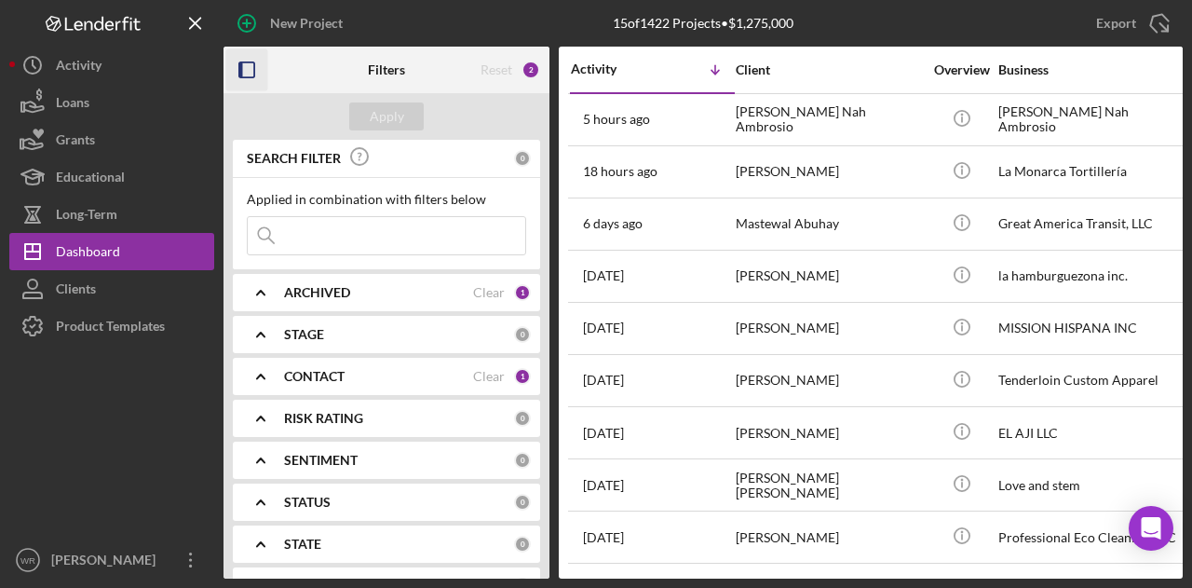
click at [259, 71] on icon "button" at bounding box center [247, 70] width 42 height 42
